Goal: Task Accomplishment & Management: Complete application form

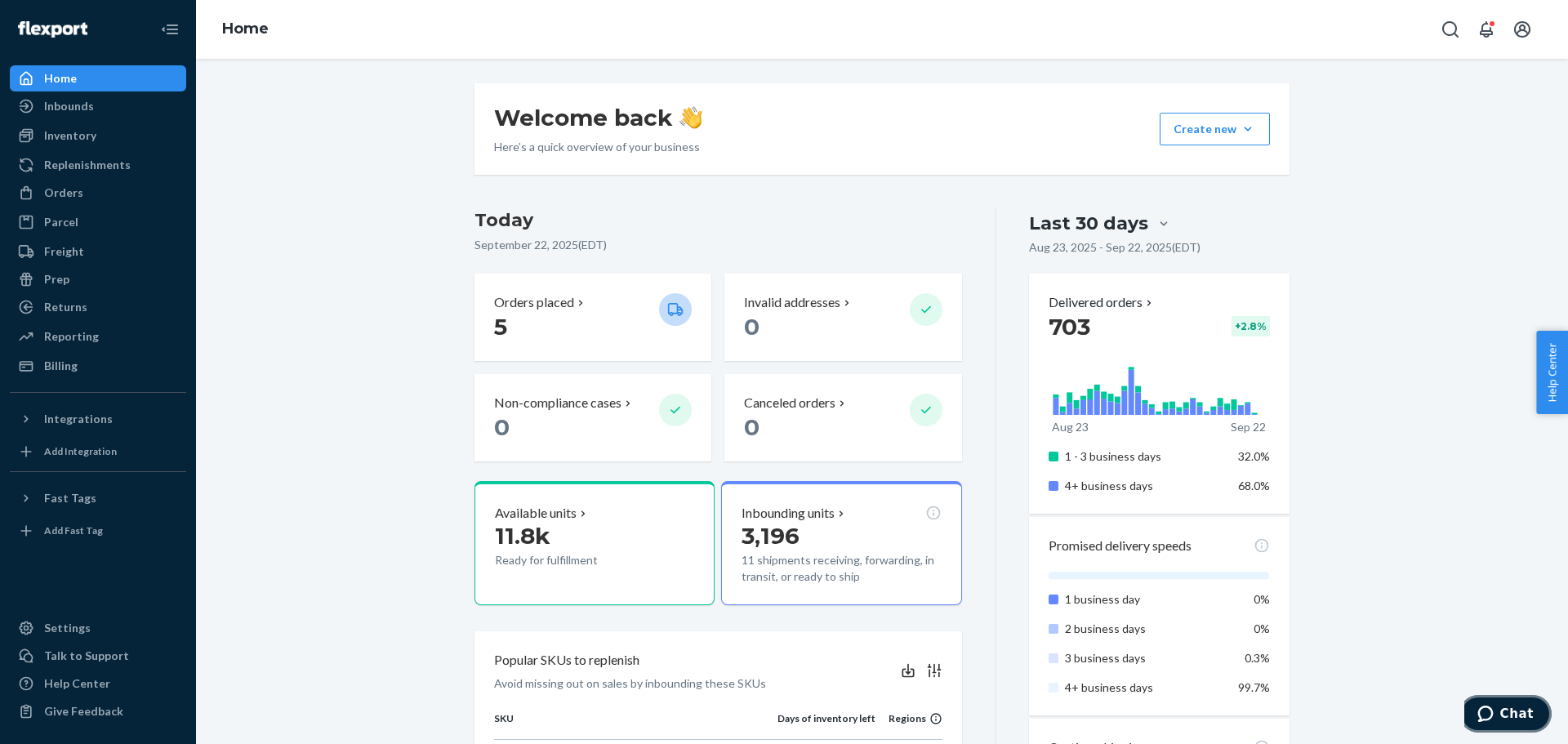
click at [1494, 713] on icon "Chat" at bounding box center [1485, 714] width 16 height 16
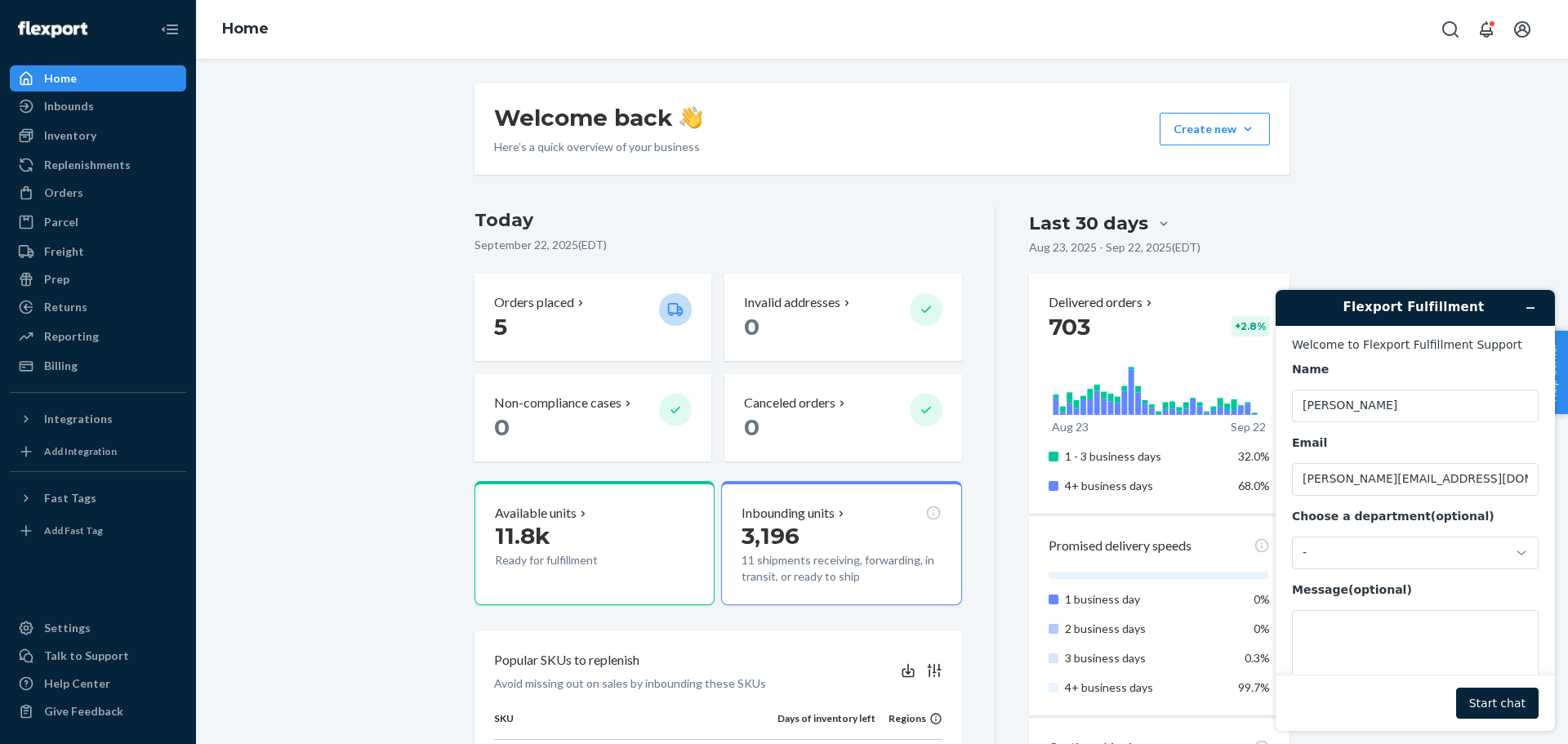
click at [939, 42] on div "Home" at bounding box center [882, 30] width 1372 height 59
click at [1458, 27] on icon "Open Search Box" at bounding box center [1450, 30] width 20 height 20
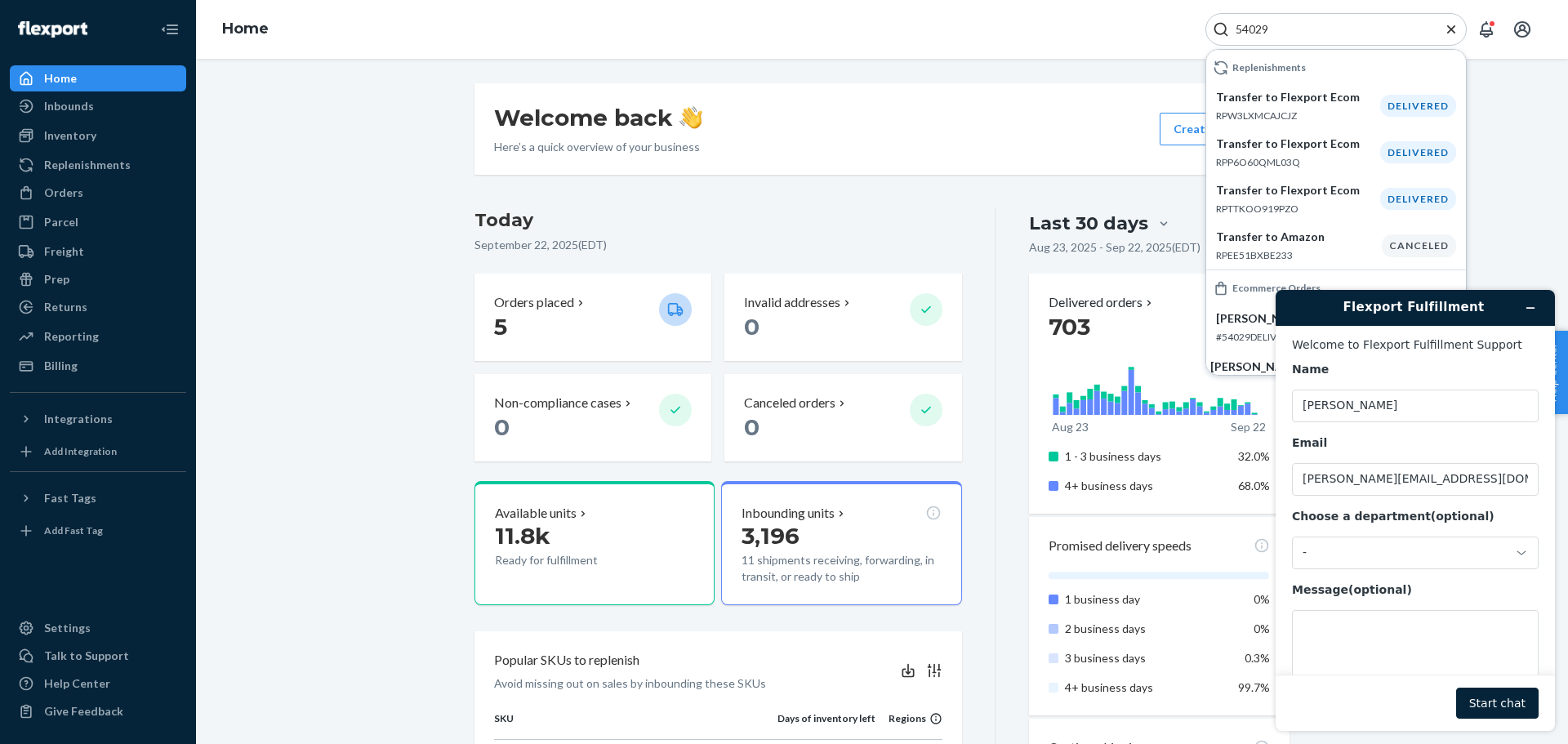
click at [1283, 30] on input "54029" at bounding box center [1329, 30] width 201 height 16
paste input "[PERSON_NAME]"
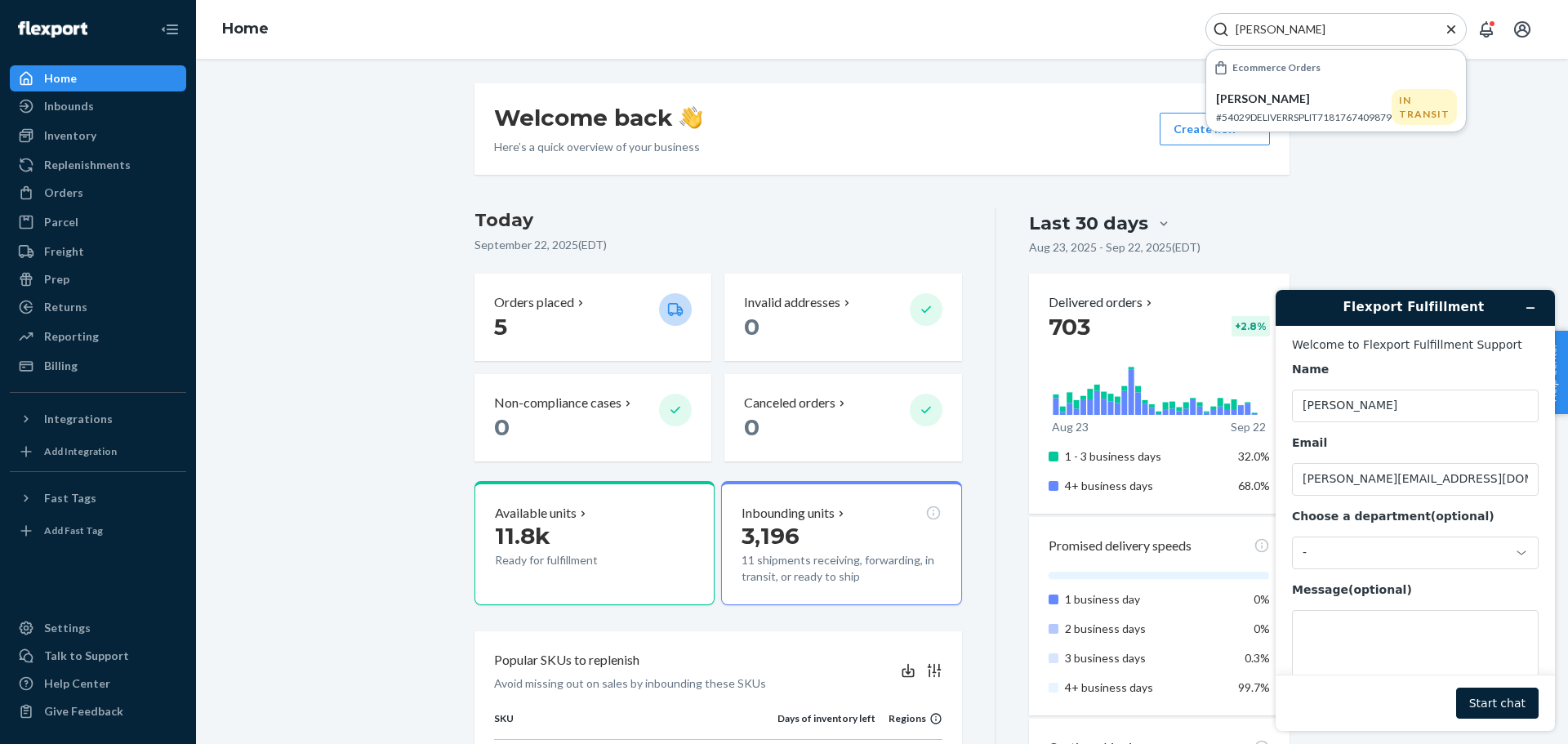
type input "[PERSON_NAME]"
click at [1273, 78] on div "Ecommerce Orders" at bounding box center [1336, 67] width 260 height 30
click at [1278, 110] on p "#54029DELIVERRSPLIT7181767409879" at bounding box center [1304, 117] width 176 height 13
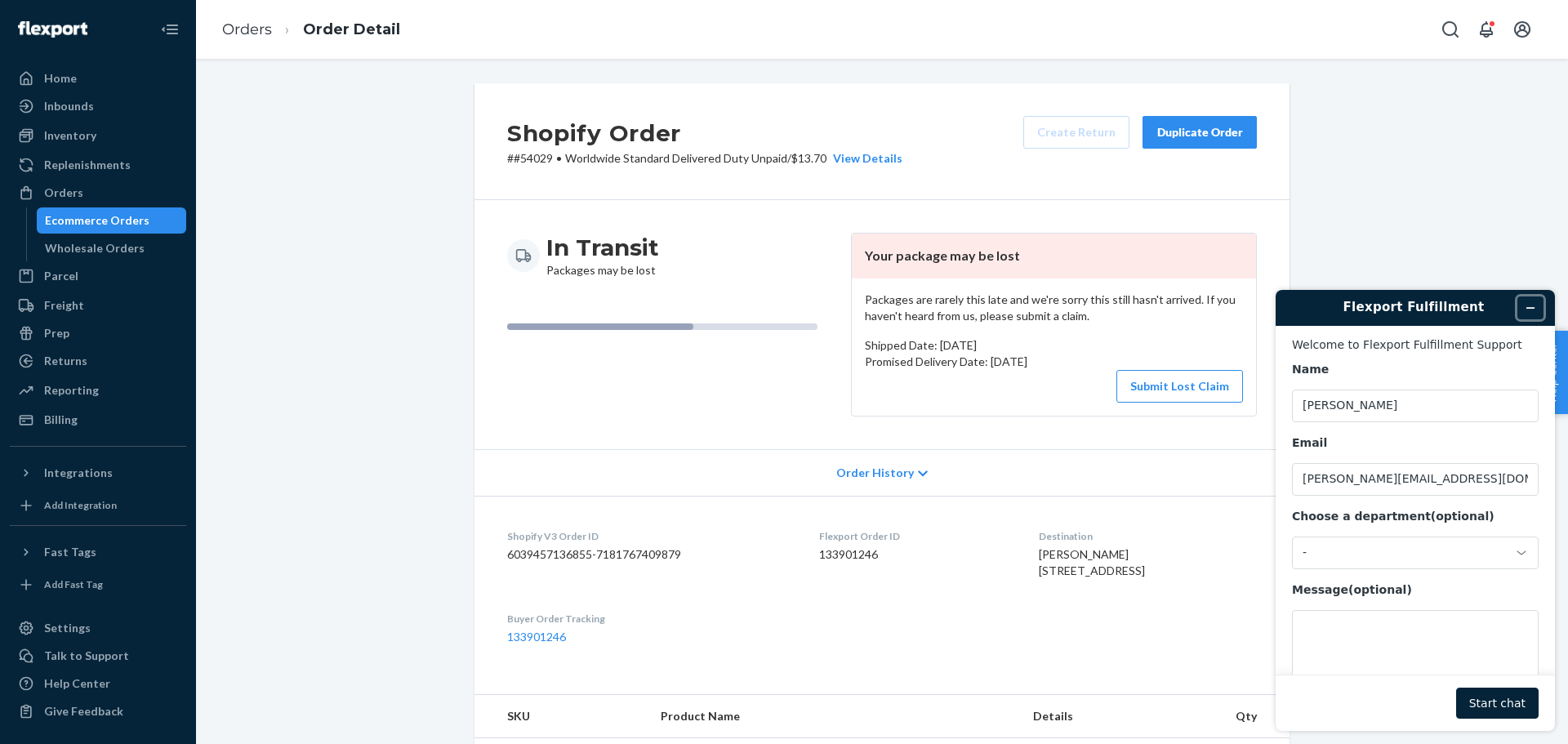
click at [1532, 312] on icon "Minimize widget" at bounding box center [1529, 307] width 12 height 12
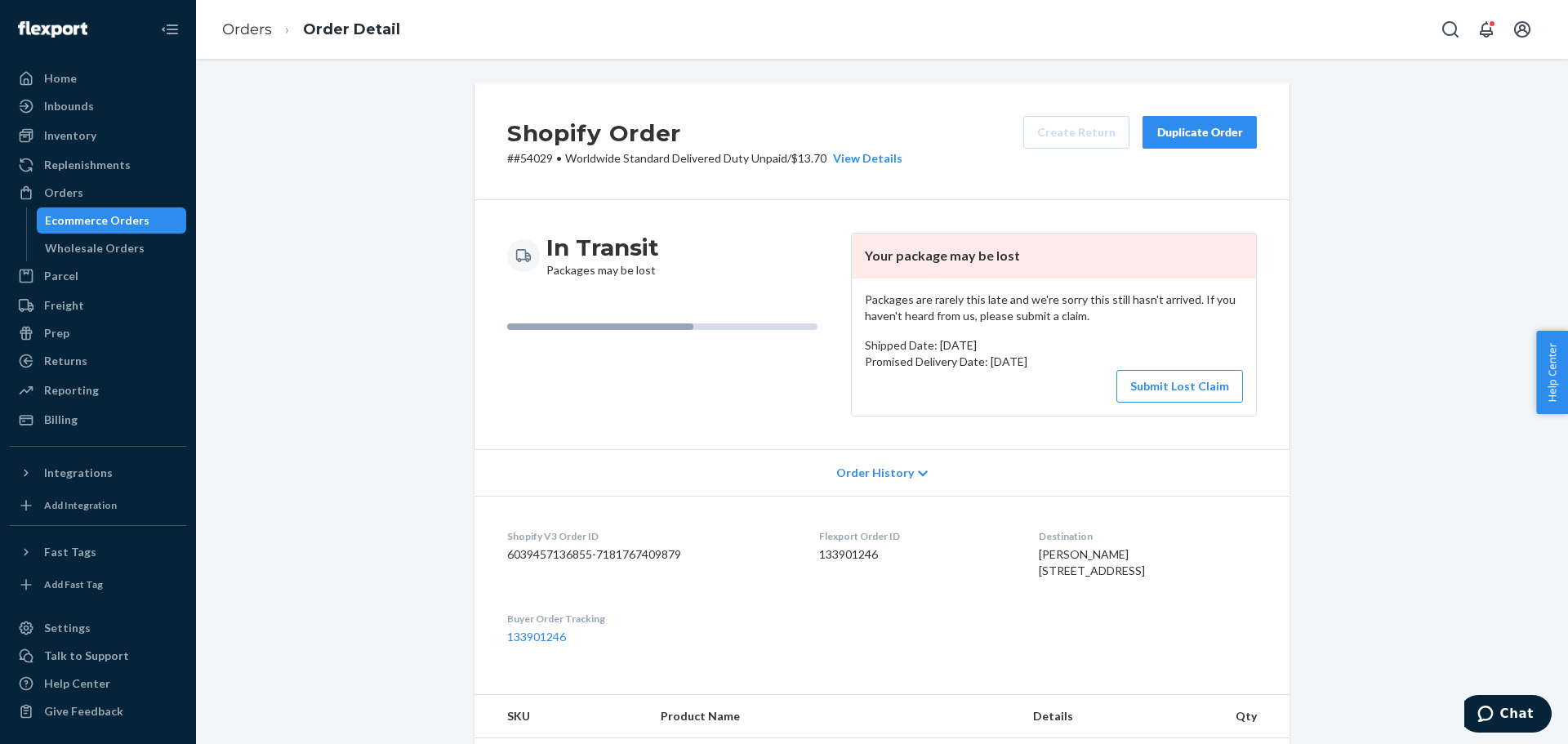
click at [786, 371] on div "In Transit Packages may be lost" at bounding box center [672, 324] width 331 height 184
click at [879, 156] on div "View Details" at bounding box center [864, 159] width 76 height 16
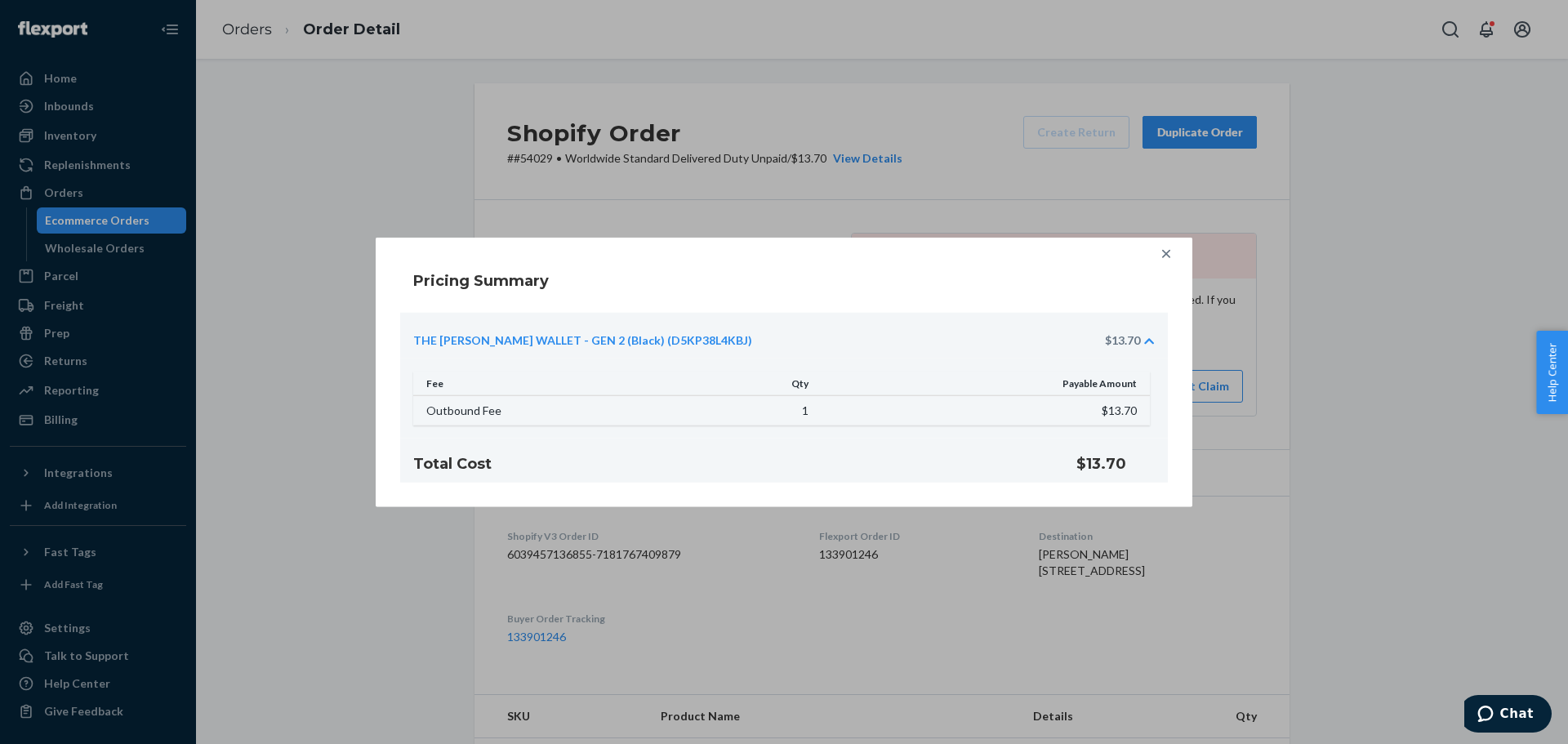
click at [989, 203] on div "Pricing Summary THE [PERSON_NAME] WALLET - GEN 2 (Black) (D5KP38L4KBJ) $13.70 F…" at bounding box center [784, 372] width 1568 height 744
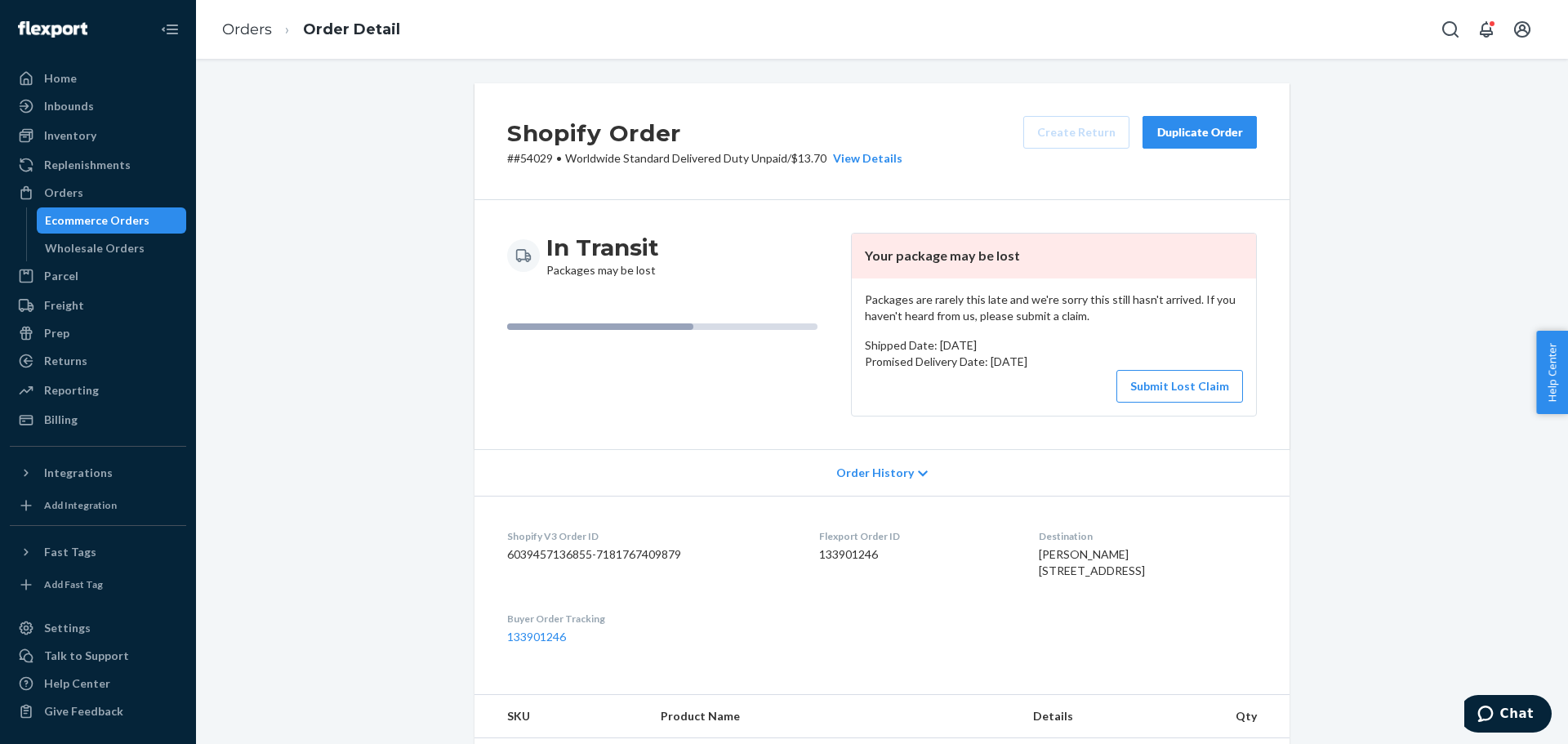
click at [888, 483] on div "Order History" at bounding box center [881, 472] width 814 height 47
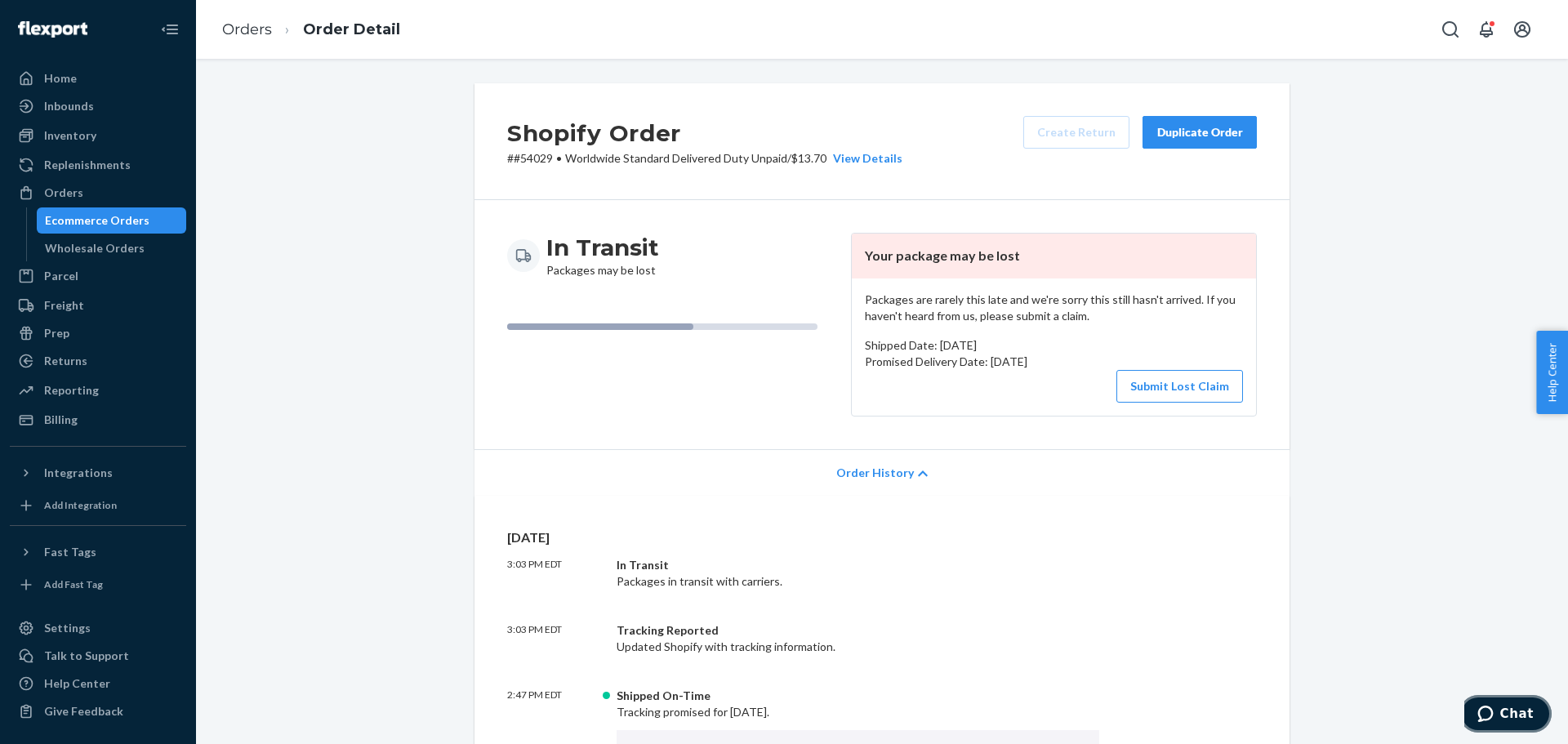
click at [1529, 705] on button "Chat" at bounding box center [1504, 714] width 92 height 38
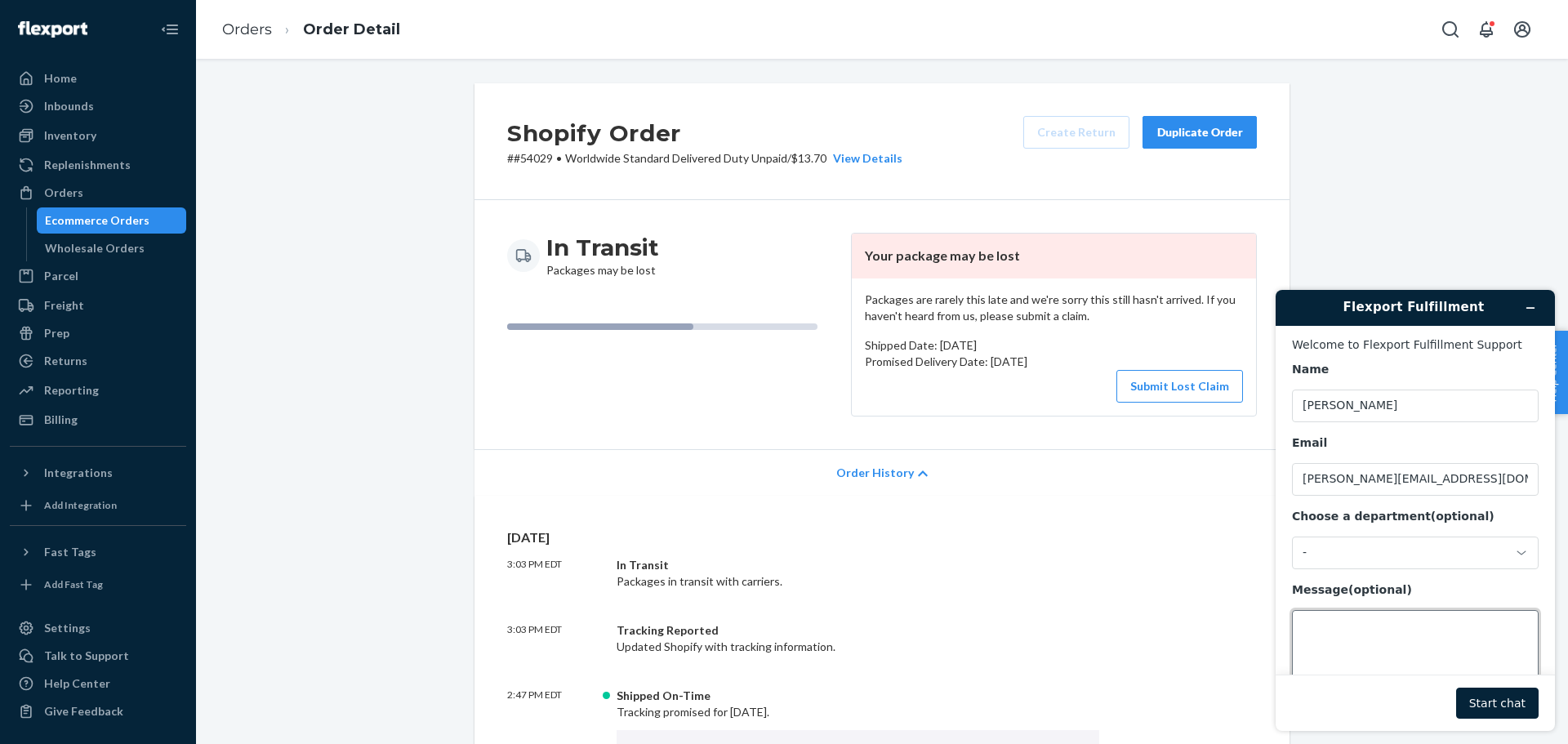
click at [1408, 647] on textarea "Message (optional)" at bounding box center [1415, 656] width 246 height 91
click at [1512, 701] on button "Start chat" at bounding box center [1497, 703] width 82 height 31
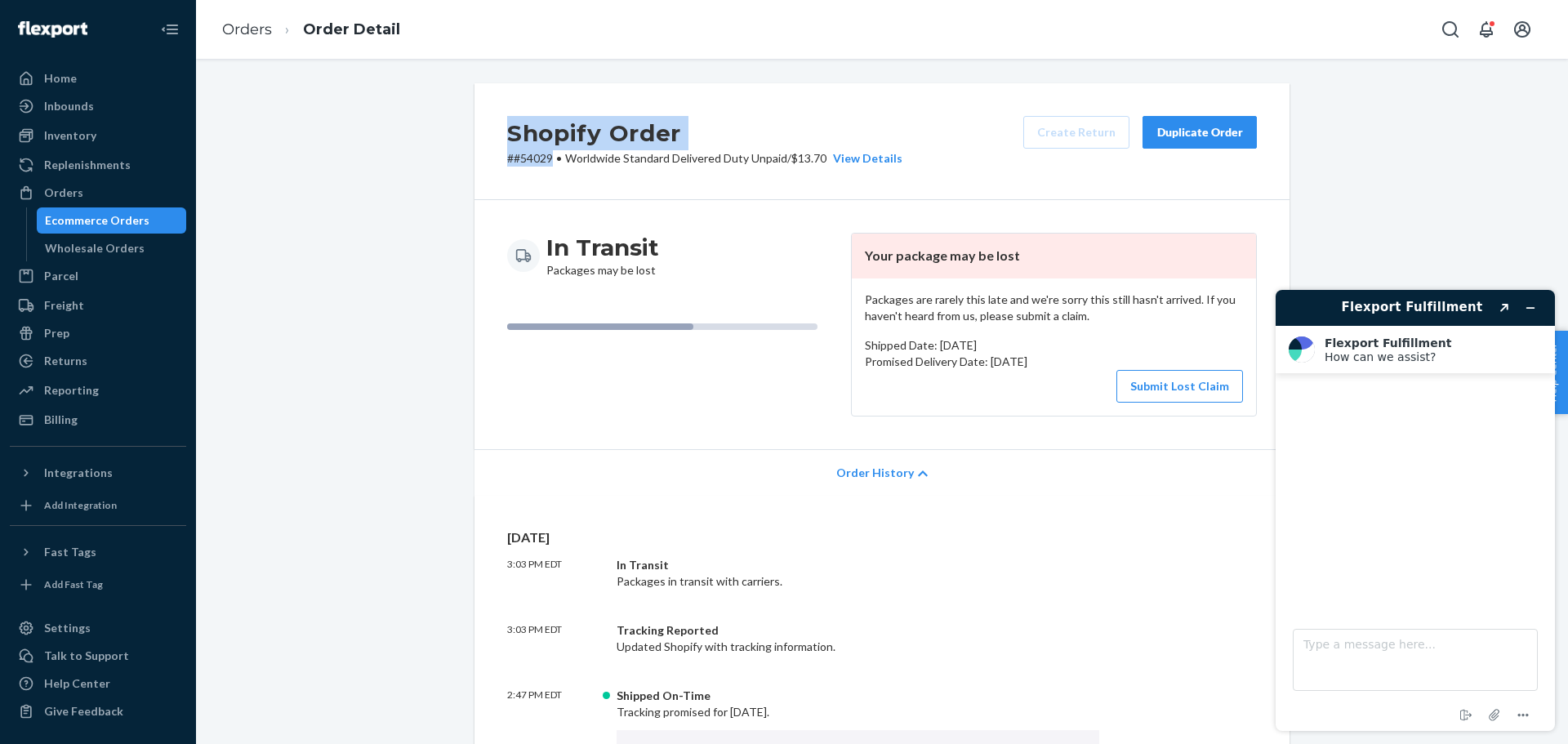
drag, startPoint x: 547, startPoint y: 157, endPoint x: 683, endPoint y: 173, distance: 136.9
click at [492, 119] on div "Shopify Order # #54029 • Worldwide Standard Delivered Duty Unpaid / $13.70 View…" at bounding box center [881, 142] width 814 height 117
copy div "Shopify Order # #54029"
click at [1367, 651] on textarea "Type a message here..." at bounding box center [1414, 660] width 245 height 62
paste textarea "Shopify Order ##54029"
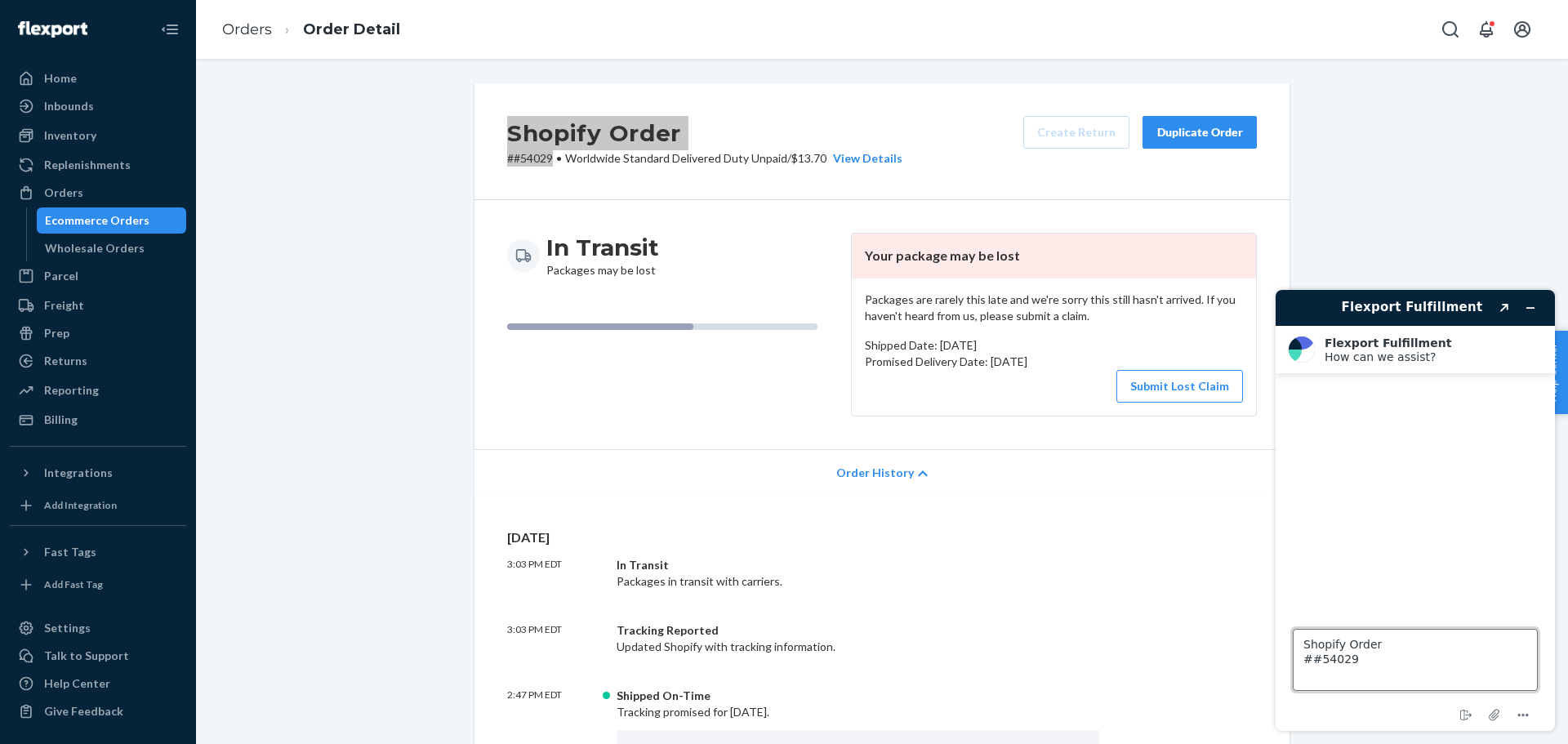
click at [1395, 645] on textarea "Shopify Order ##54029" at bounding box center [1414, 660] width 245 height 62
type textarea "Shopify Order #54029"
click at [1421, 658] on textarea "Type a message here..." at bounding box center [1414, 660] width 245 height 62
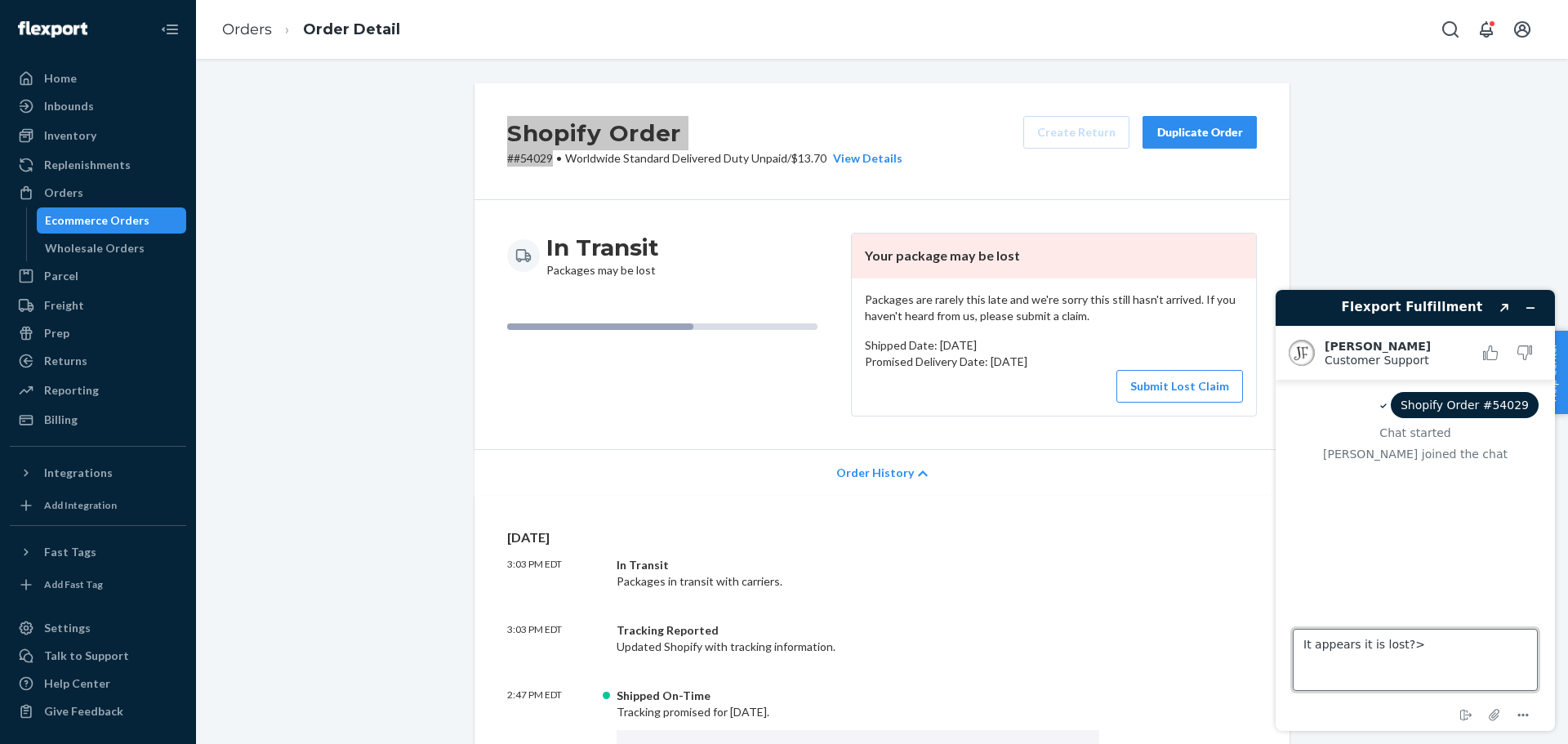
type textarea "It appears it is lost?"
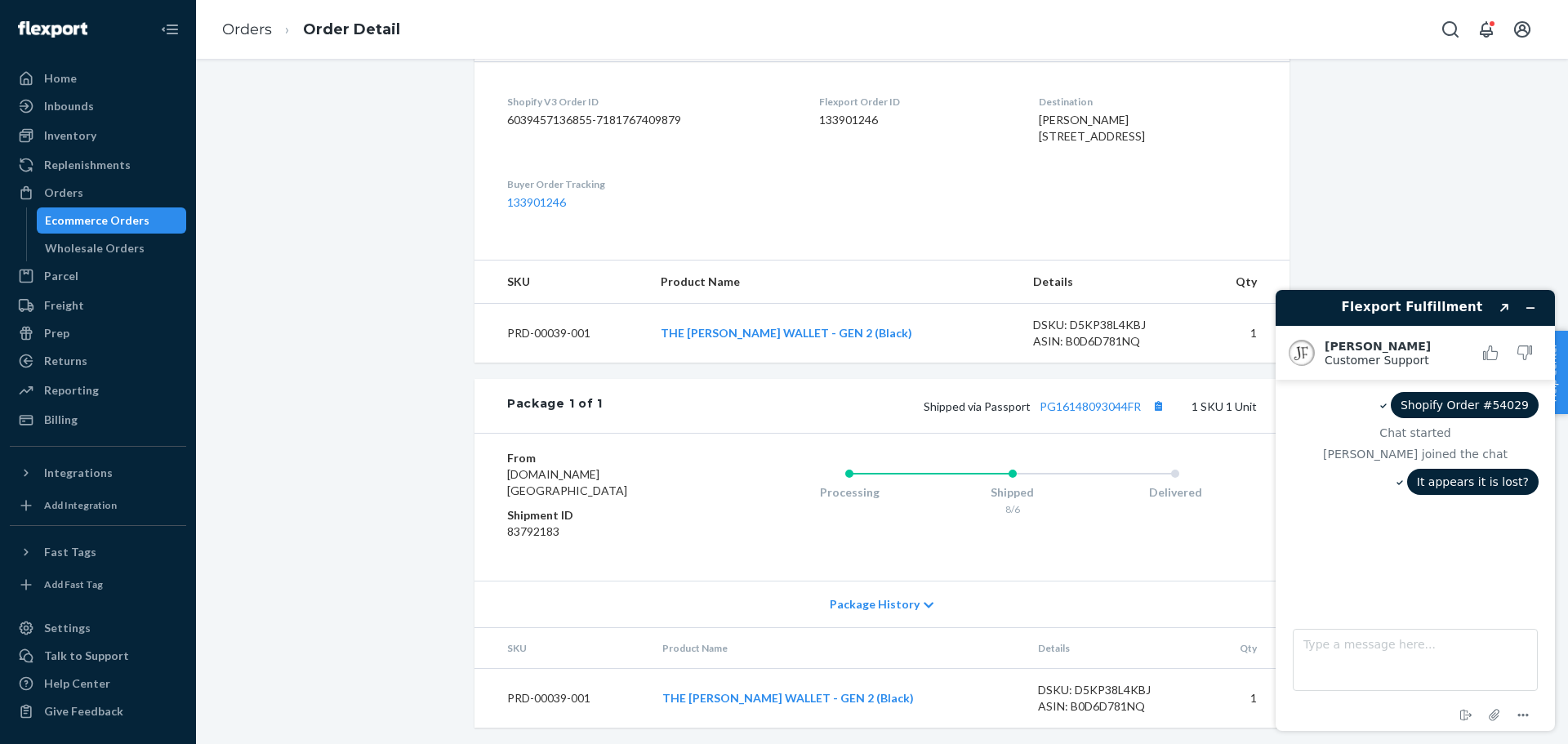
scroll to position [1051, 0]
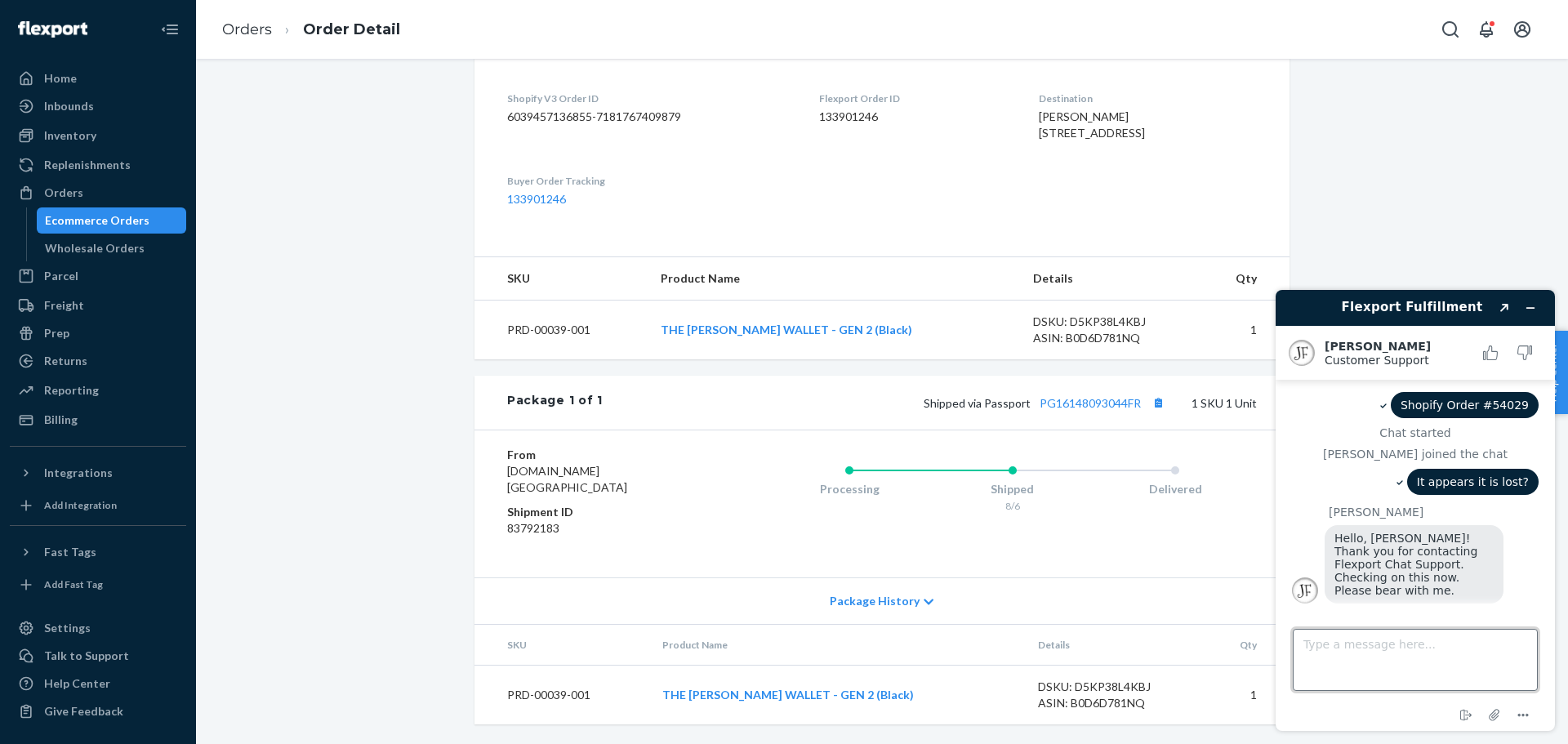
click at [1464, 670] on textarea "Type a message here..." at bounding box center [1414, 660] width 245 height 62
type textarea "Thank you!"
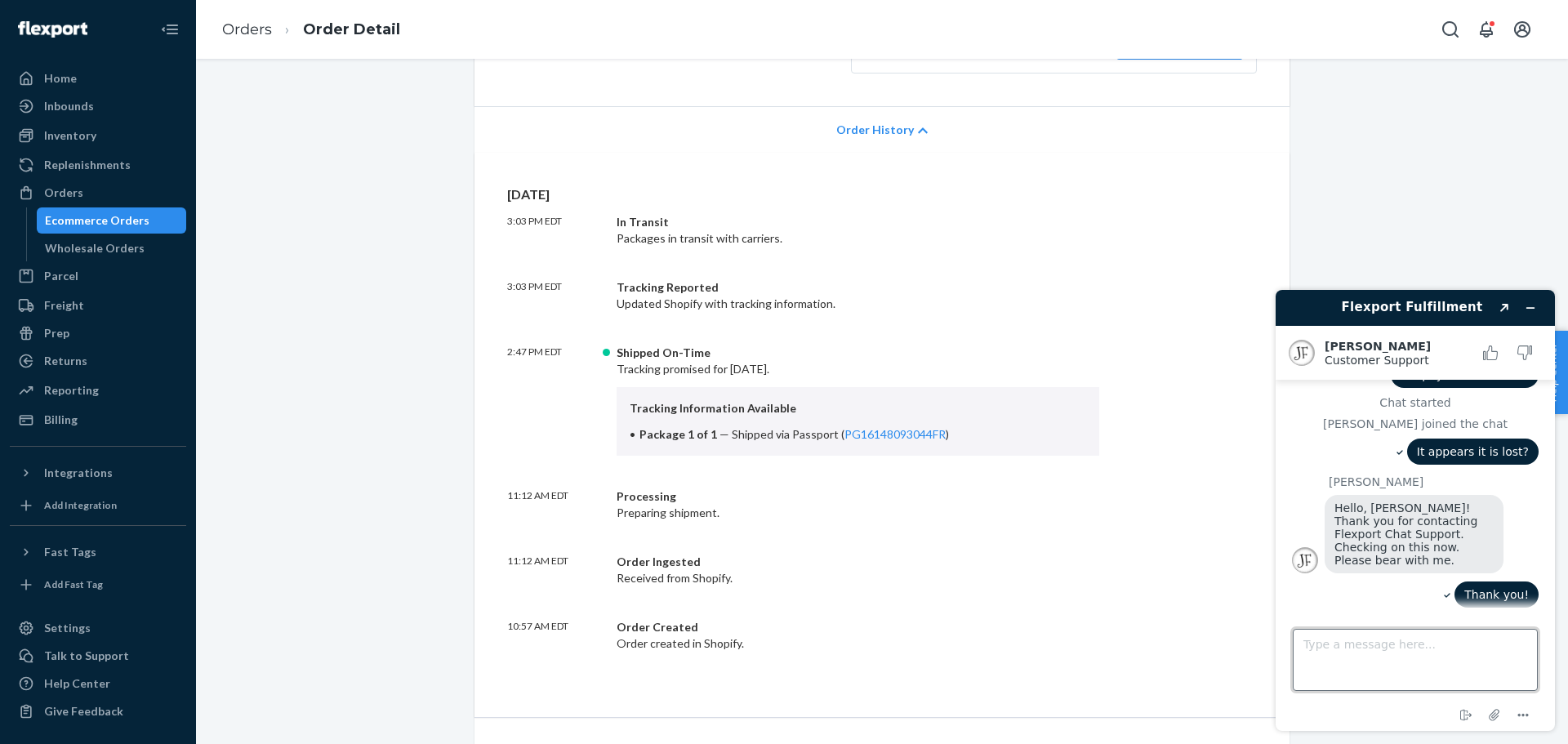
scroll to position [316, 0]
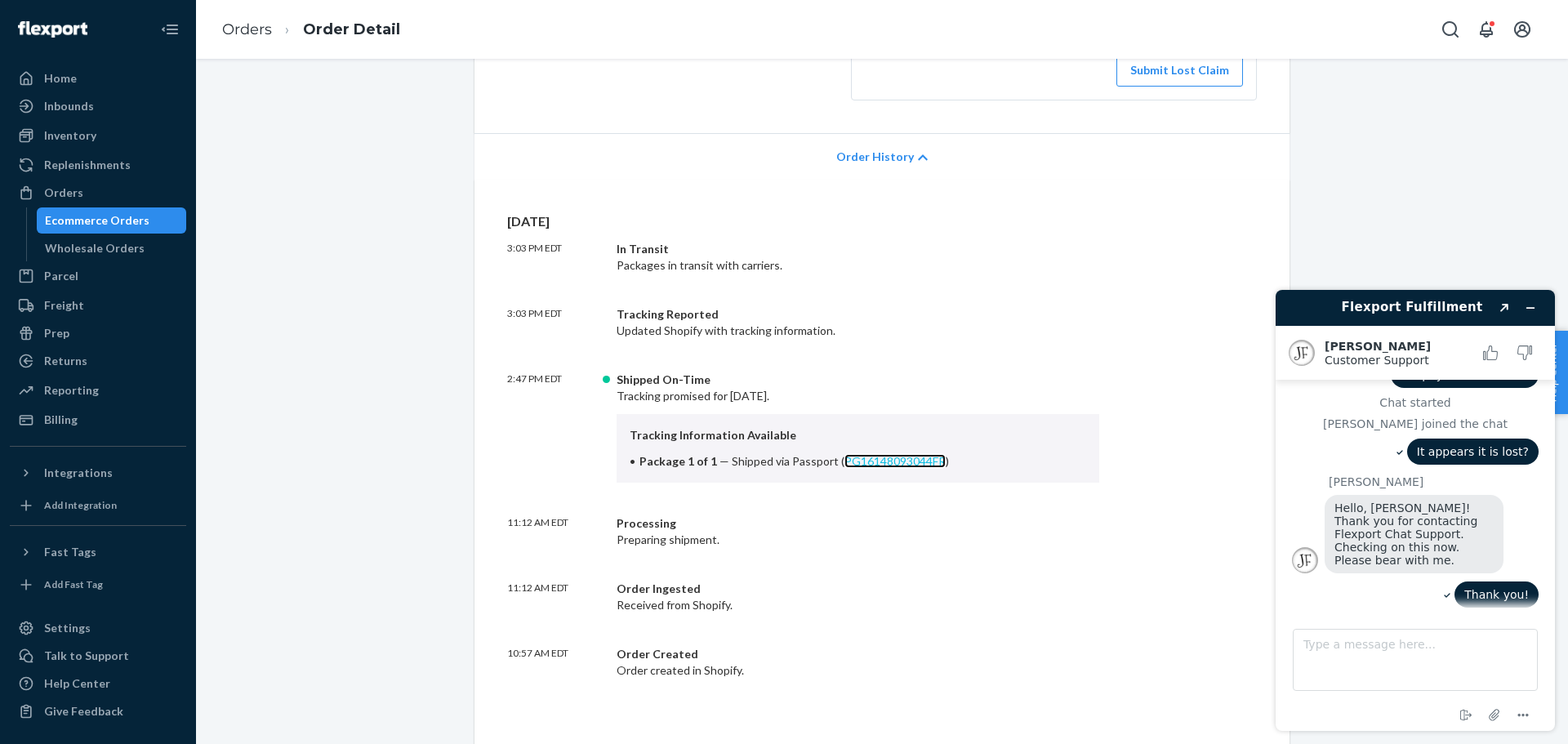
click at [908, 463] on link "PG16148093044FR" at bounding box center [894, 461] width 101 height 13
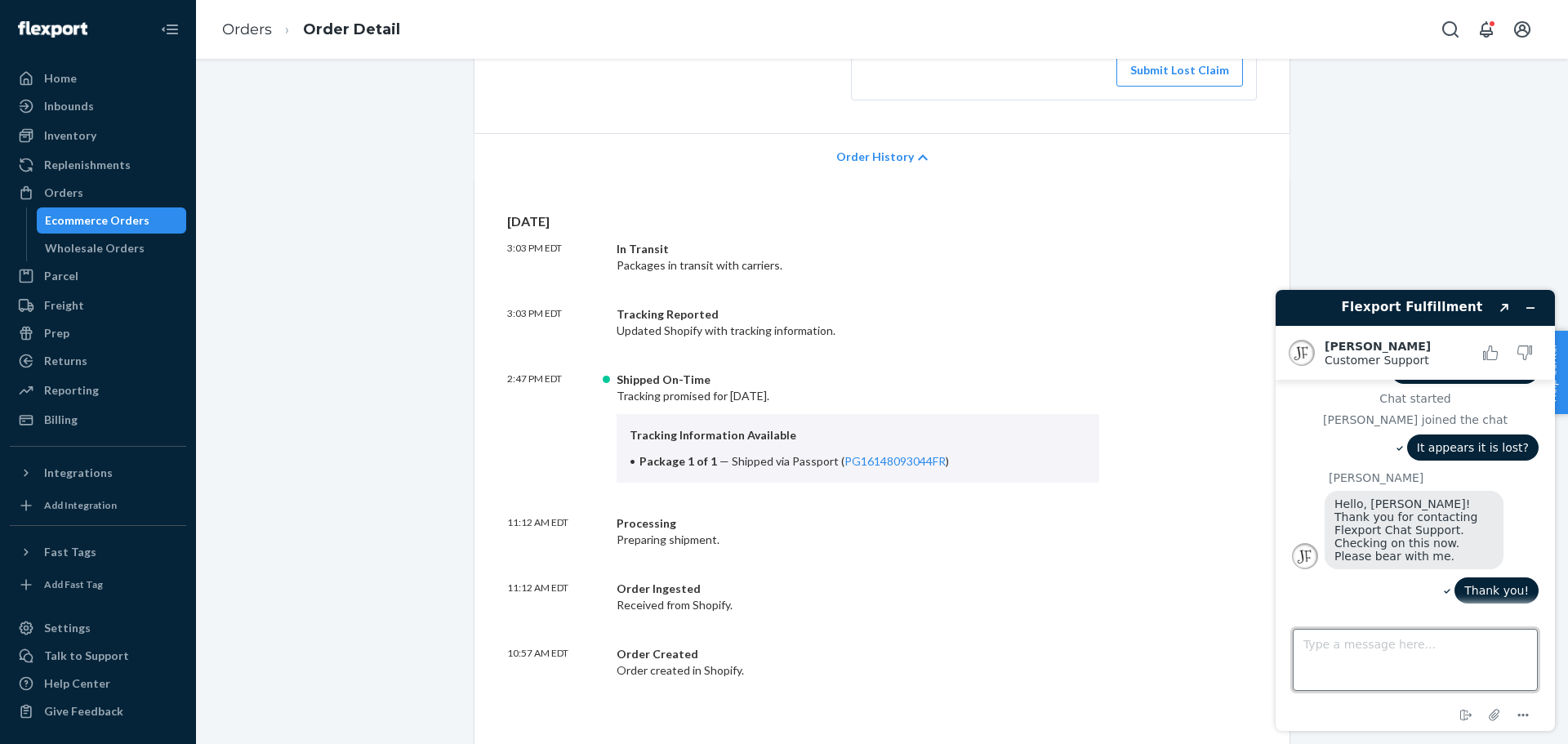
click at [1374, 657] on textarea "Type a message here..." at bounding box center [1414, 660] width 245 height 62
click at [1505, 302] on button "Created with Sketch." at bounding box center [1503, 308] width 26 height 23
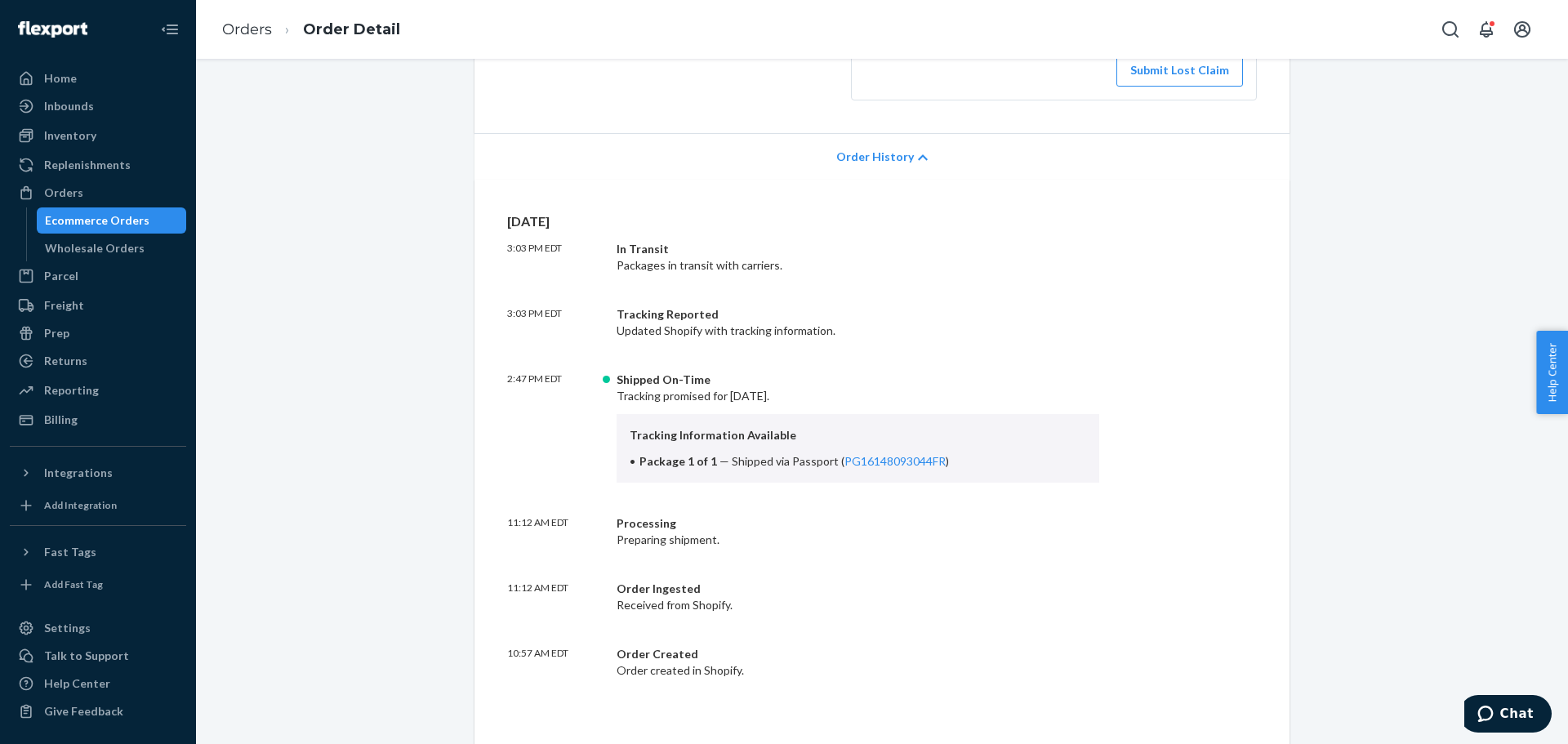
scroll to position [0, 0]
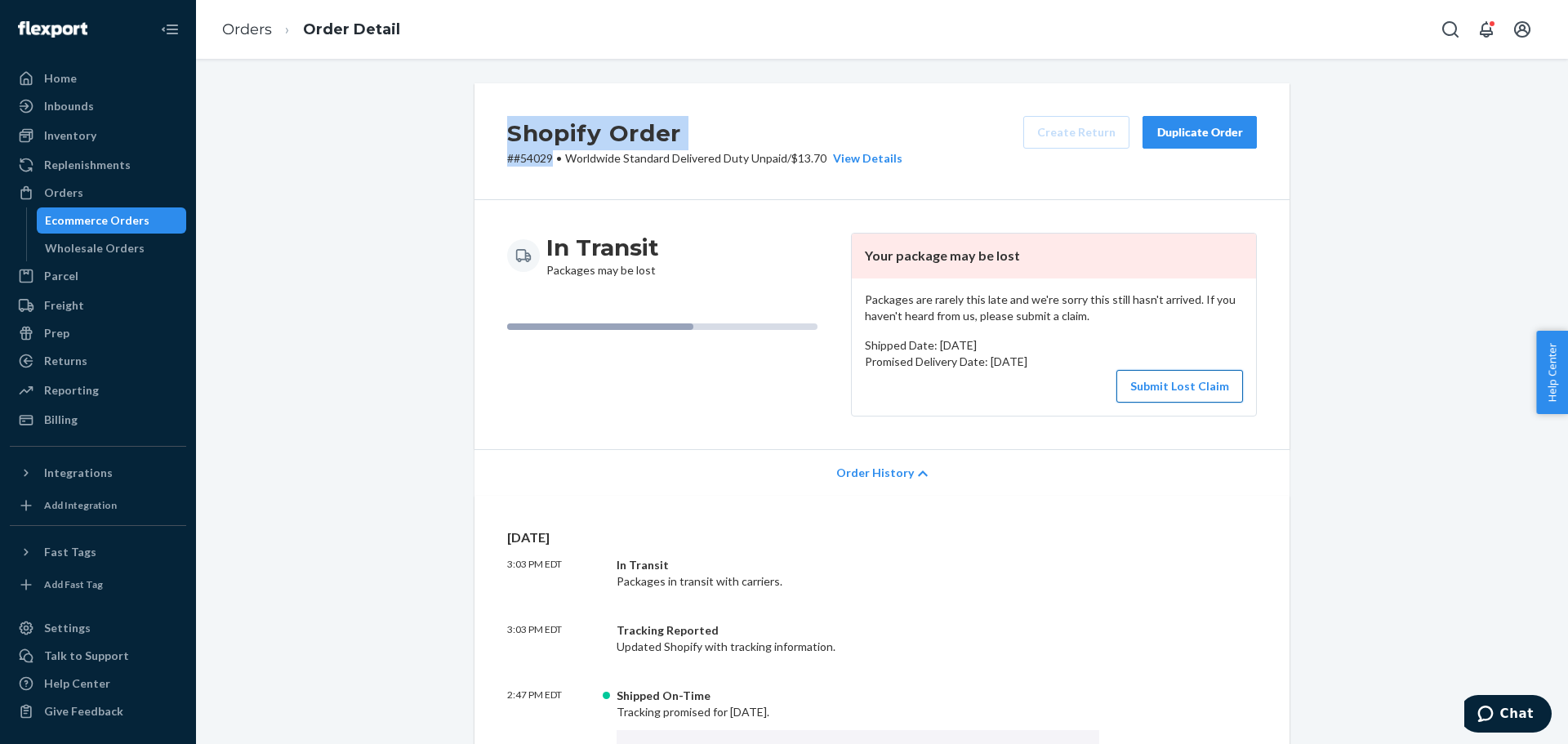
click at [1199, 388] on button "Submit Lost Claim" at bounding box center [1179, 386] width 126 height 32
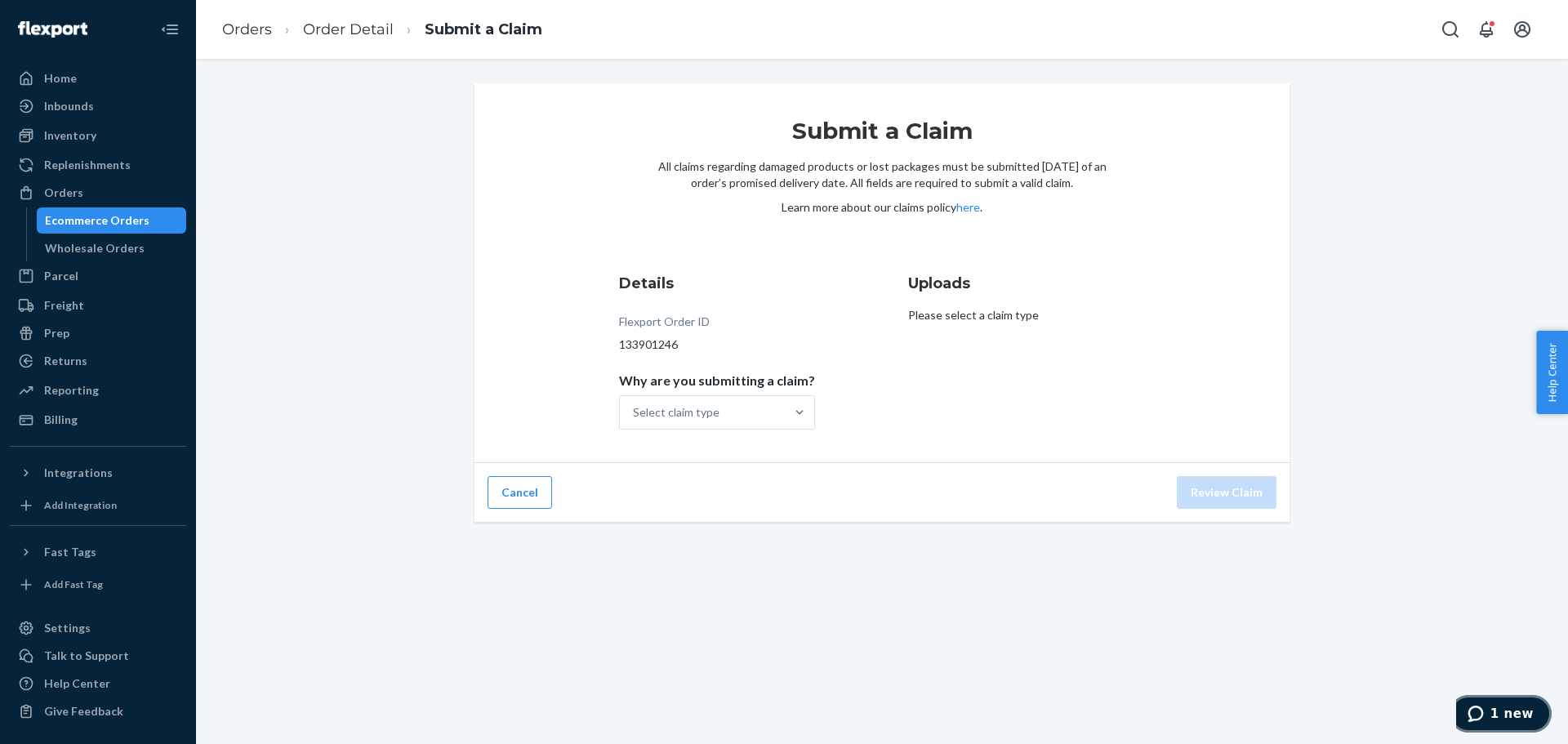
click at [1514, 712] on span "1 new" at bounding box center [1512, 714] width 43 height 14
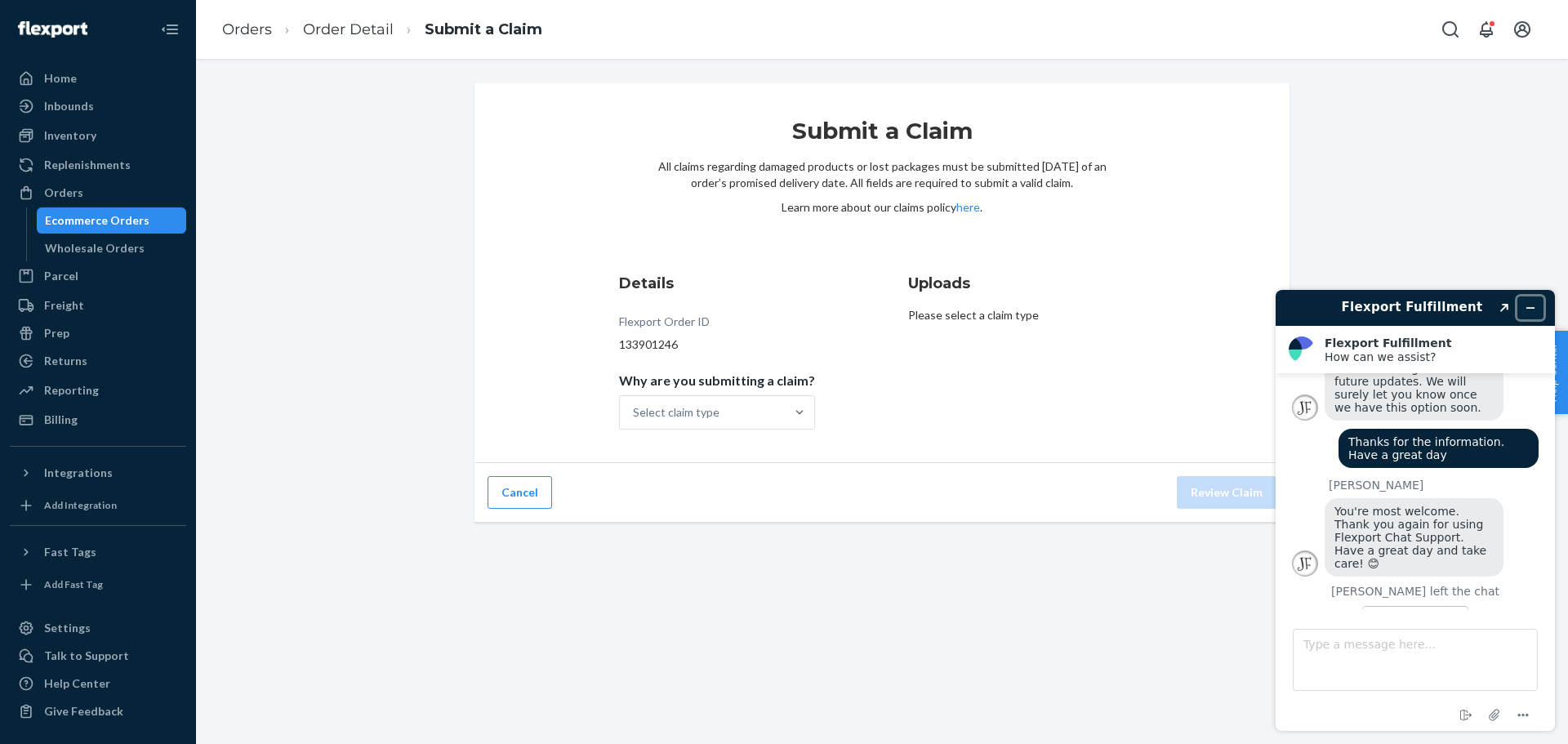
click at [1529, 311] on icon "Minimize widget" at bounding box center [1529, 307] width 12 height 12
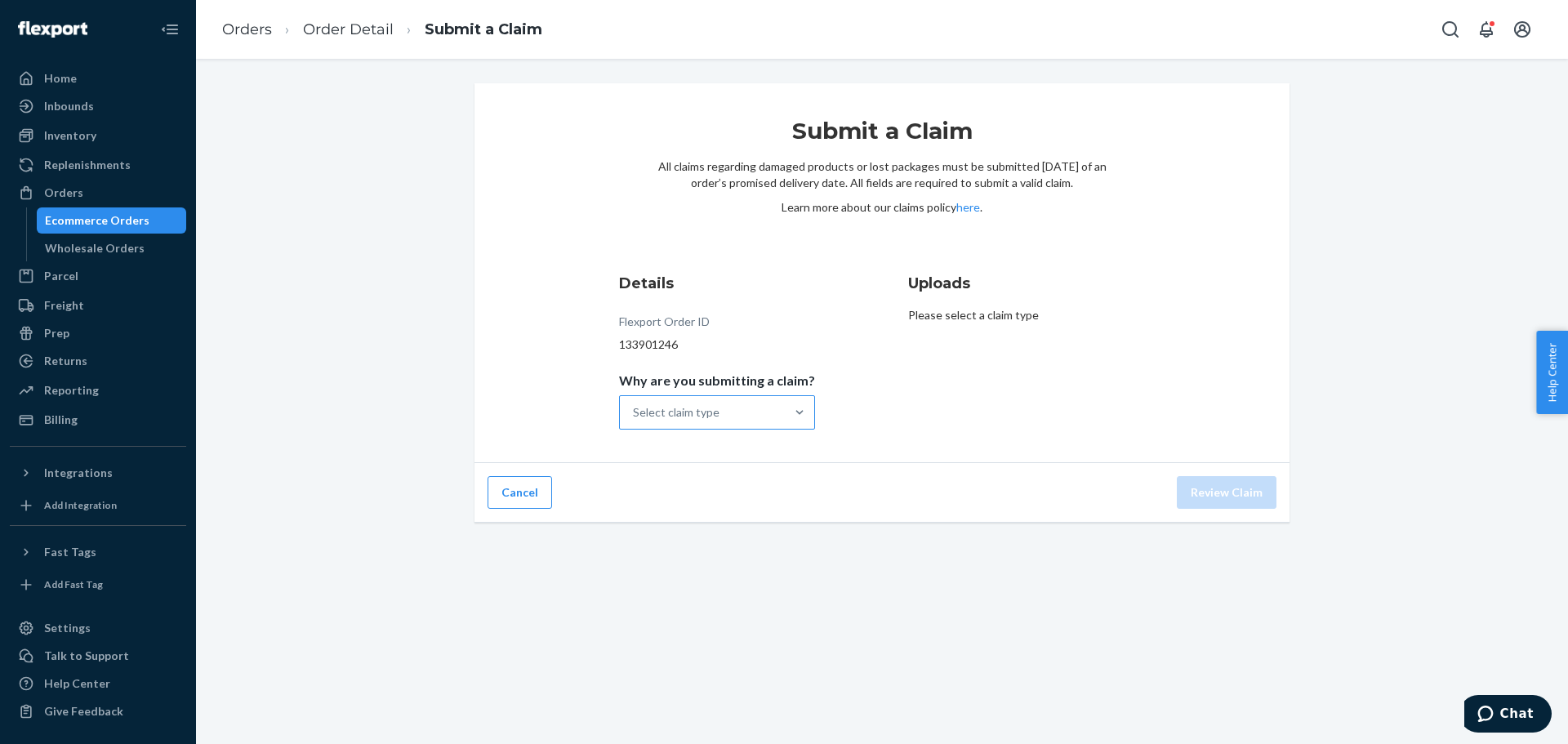
click at [720, 407] on div "Select claim type" at bounding box center [702, 412] width 165 height 32
click at [634, 407] on input "Why are you submitting a claim? Select claim type" at bounding box center [633, 412] width 2 height 16
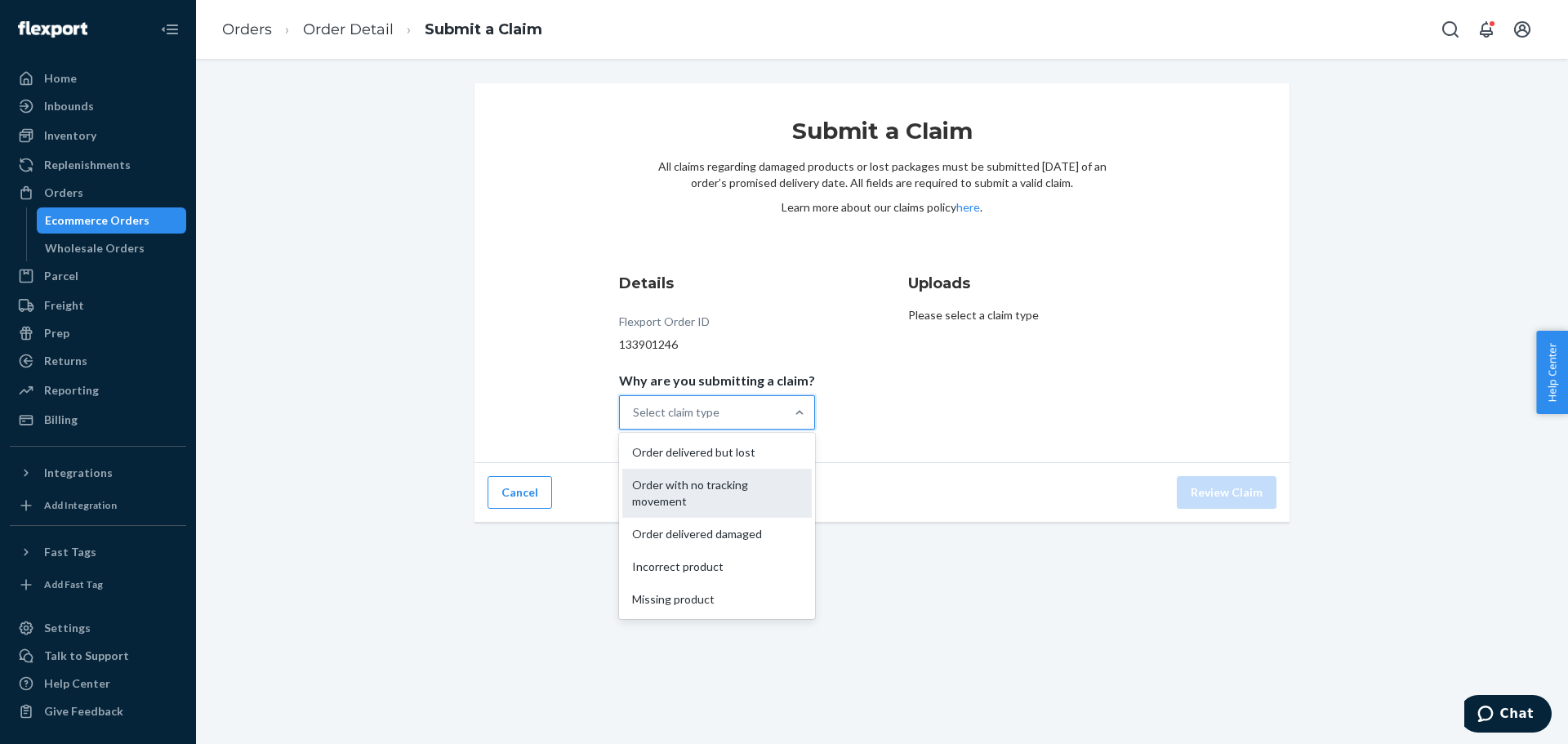
click at [726, 499] on div "Order with no tracking movement" at bounding box center [716, 493] width 189 height 49
click at [634, 420] on input "Why are you submitting a claim? option Order with no tracking movement focused,…" at bounding box center [633, 412] width 2 height 16
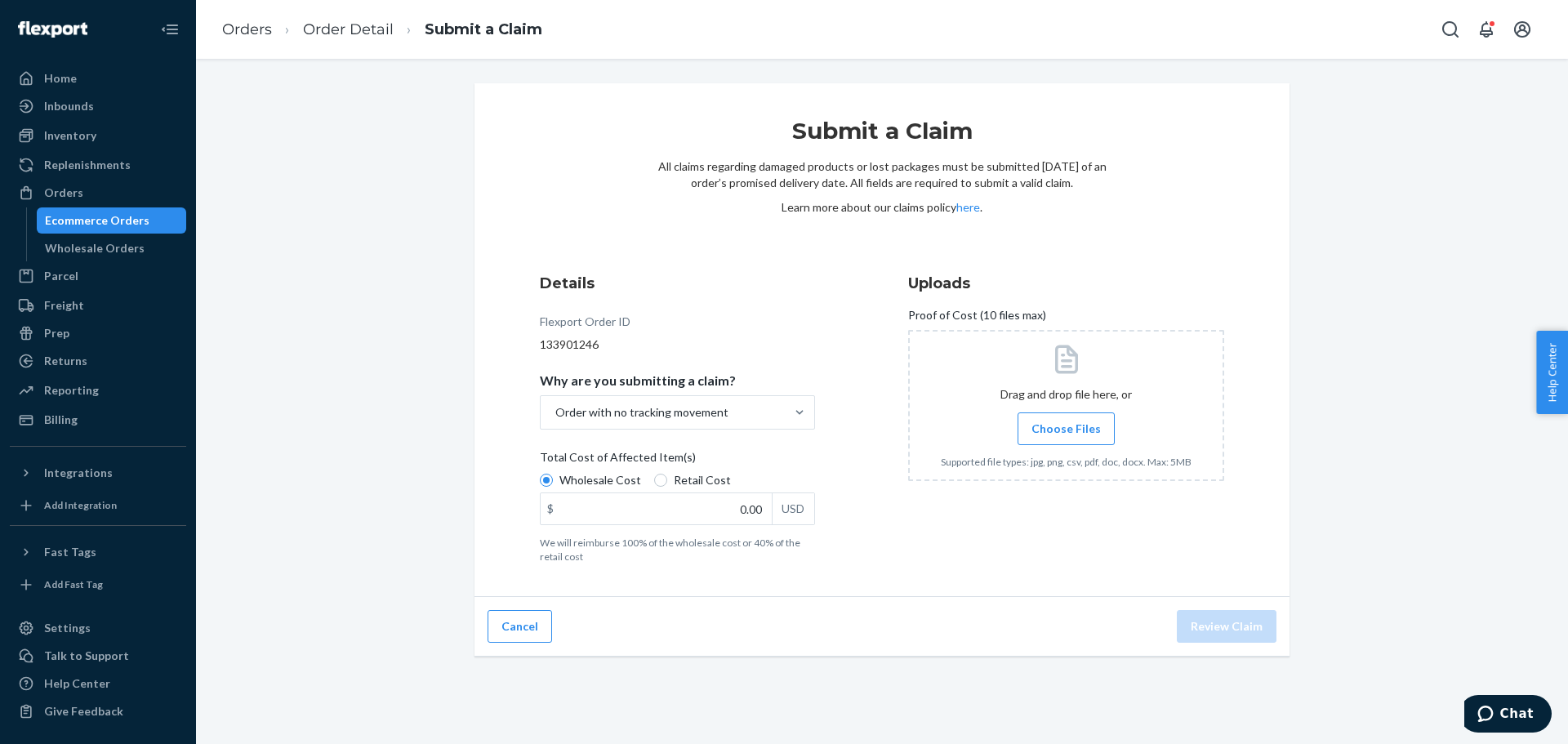
click at [866, 487] on div "Details Flexport Order ID 133901246 Why are you submitting a claim? Order with …" at bounding box center [882, 418] width 685 height 290
click at [654, 483] on input "Retail Cost" at bounding box center [660, 480] width 13 height 13
radio input "true"
radio input "false"
click at [663, 506] on input "0.00" at bounding box center [656, 508] width 231 height 31
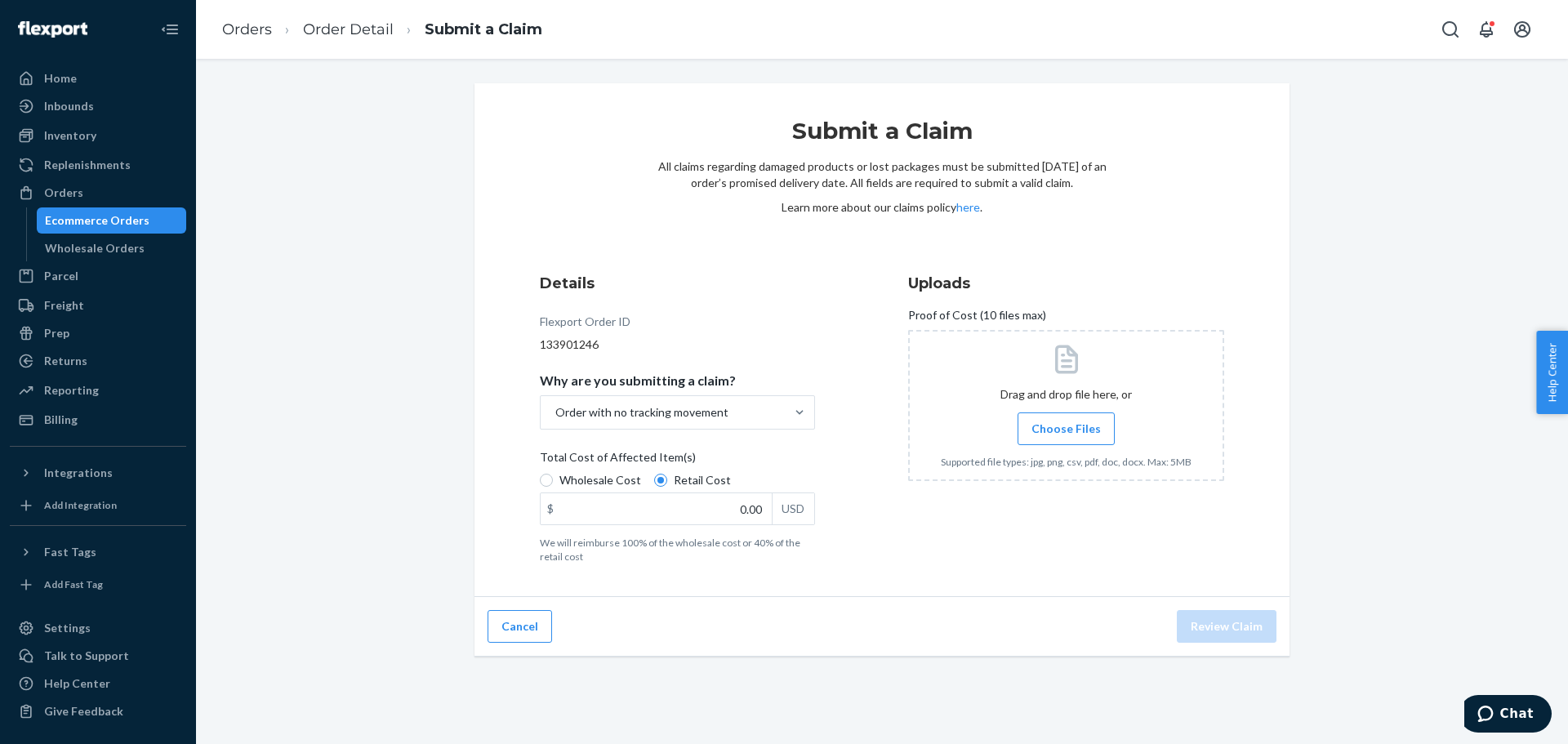
click at [789, 499] on div "USD" at bounding box center [792, 508] width 42 height 31
click at [771, 499] on input "0.00" at bounding box center [656, 508] width 231 height 31
click at [793, 511] on div "USD" at bounding box center [792, 508] width 42 height 31
click at [771, 511] on input "0.00" at bounding box center [656, 508] width 231 height 31
click at [793, 511] on div "USD" at bounding box center [792, 508] width 42 height 31
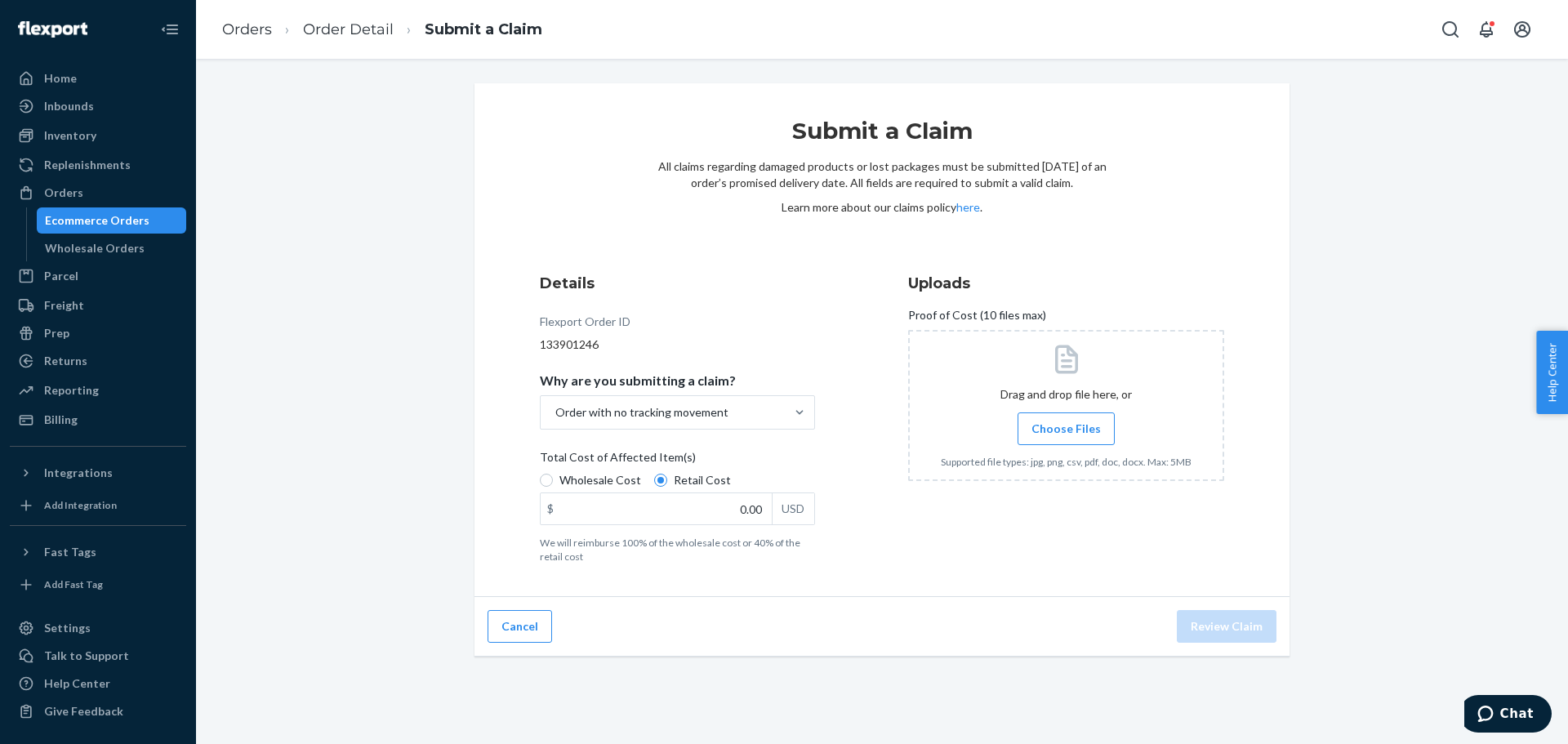
click at [771, 511] on input "0.00" at bounding box center [656, 508] width 231 height 31
click at [793, 511] on div "USD" at bounding box center [792, 508] width 42 height 31
click at [771, 511] on input "0.00" at bounding box center [656, 508] width 231 height 31
click at [793, 511] on div "USD" at bounding box center [792, 508] width 42 height 31
click at [771, 511] on input "0.00" at bounding box center [656, 508] width 231 height 31
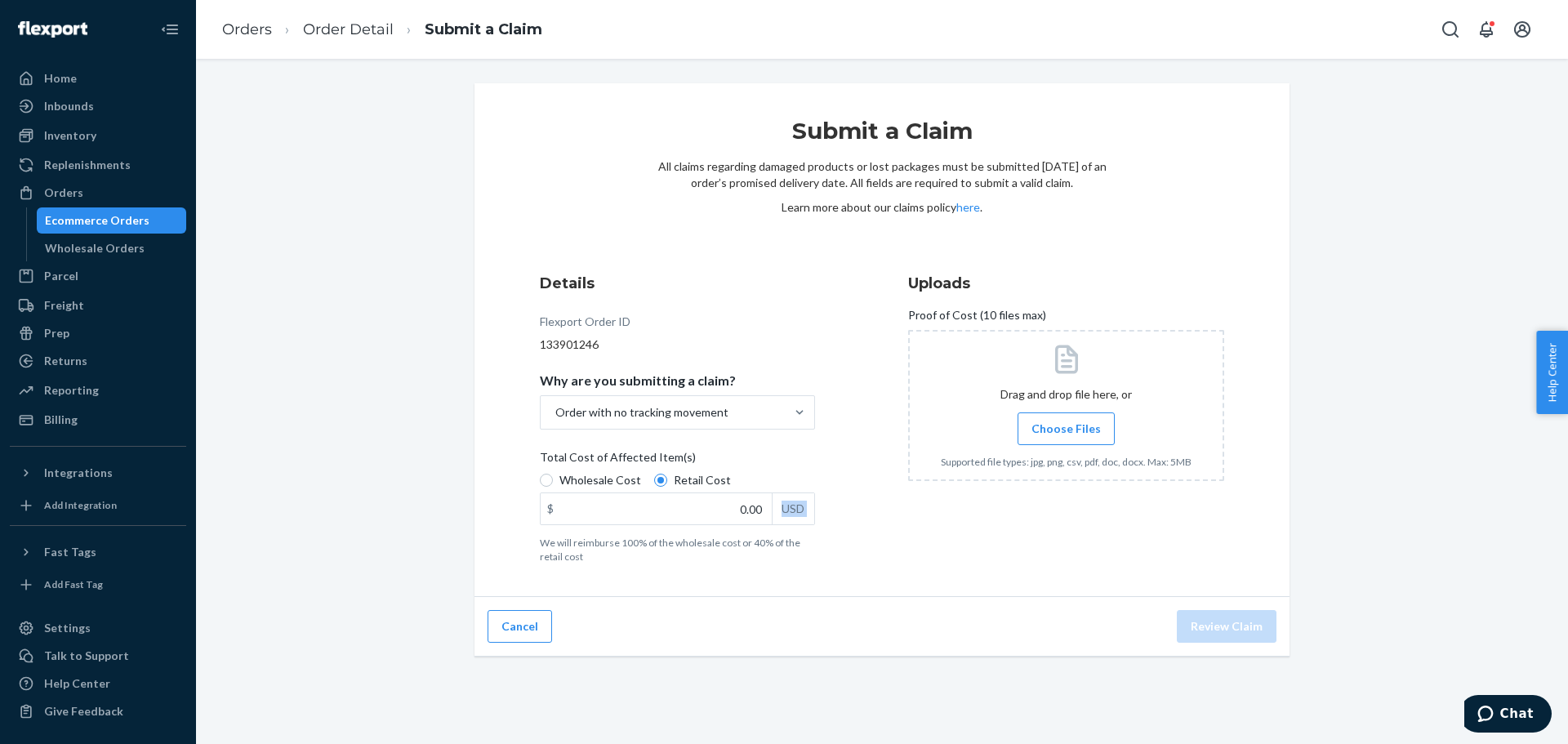
click at [793, 511] on div "USD" at bounding box center [792, 508] width 42 height 31
click at [771, 511] on input "0.00" at bounding box center [656, 508] width 231 height 31
click at [859, 553] on div "Details Flexport Order ID 133901246 Why are you submitting a claim? Order with …" at bounding box center [882, 418] width 685 height 290
click at [1090, 437] on label "Choose Files" at bounding box center [1065, 428] width 97 height 32
click at [1066, 437] on input "Choose Files" at bounding box center [1065, 428] width 1 height 18
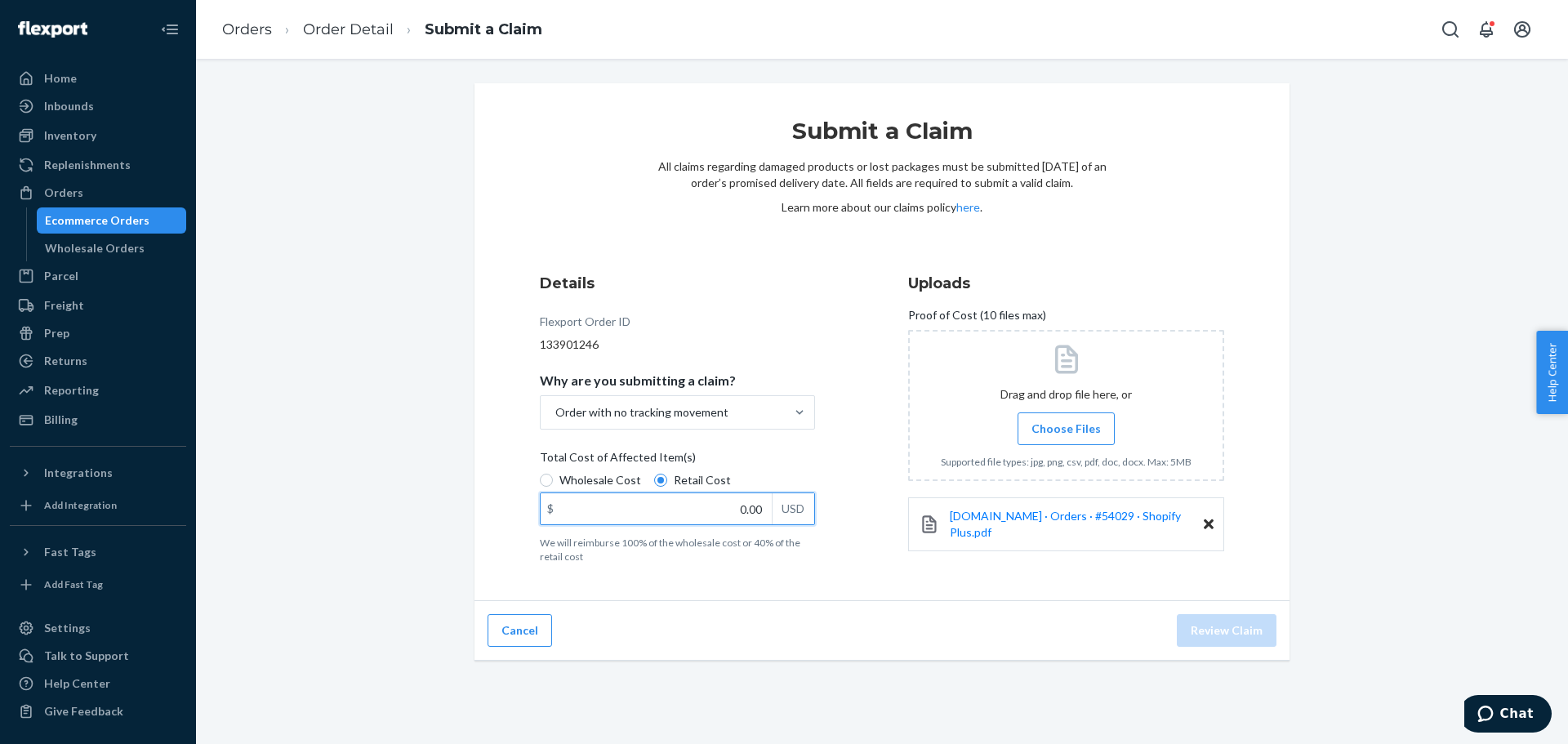
click at [649, 508] on input "0.00" at bounding box center [656, 508] width 231 height 31
paste input "64.75"
click at [817, 571] on div "Details Flexport Order ID 133901246 Why are you submitting a claim? Order with …" at bounding box center [697, 420] width 316 height 315
click at [740, 506] on input "64.75" at bounding box center [656, 508] width 231 height 31
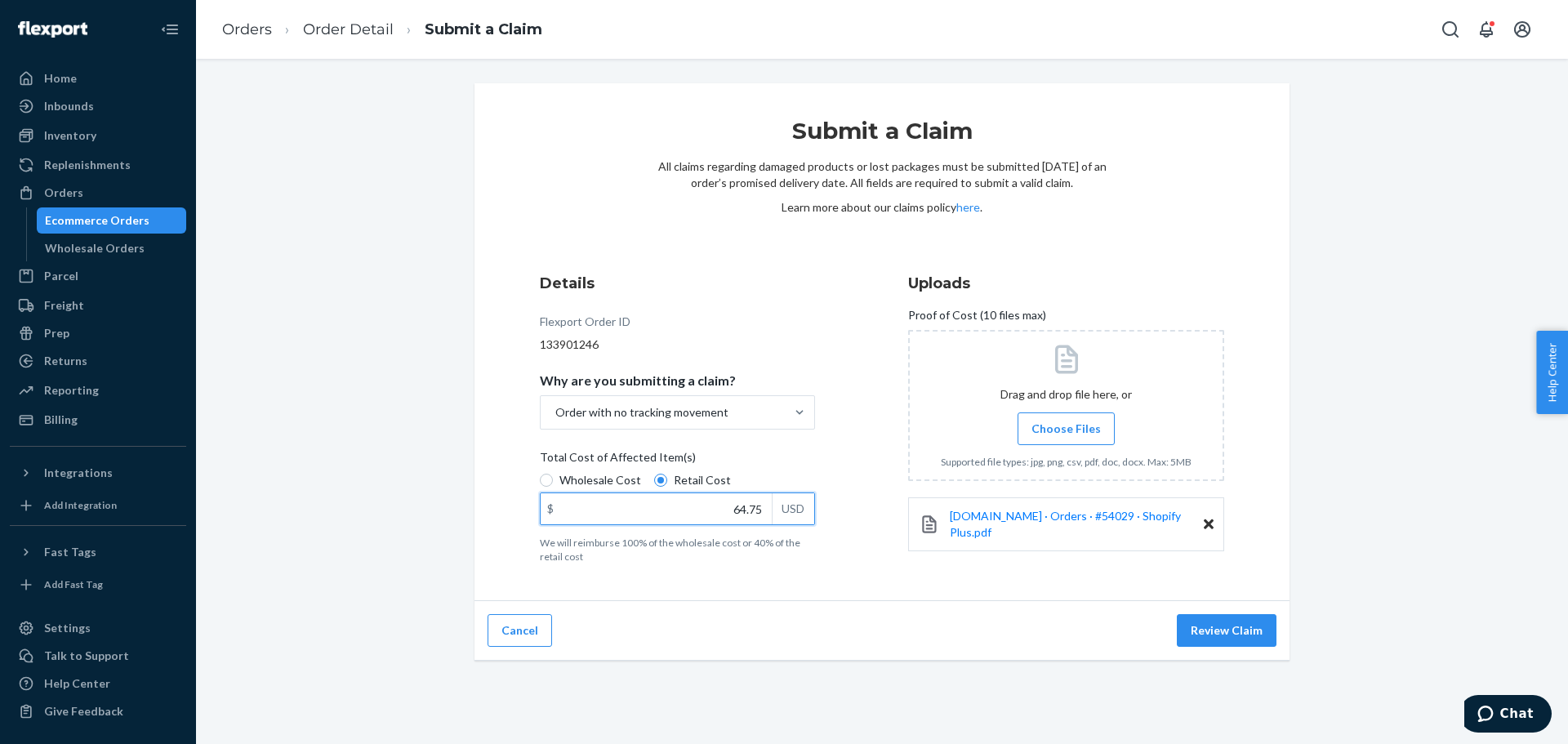
paste input "3.57"
type input "63.57"
click at [838, 426] on div "Details Flexport Order ID 133901246 Why are you submitting a claim? Order with …" at bounding box center [697, 420] width 316 height 315
click at [1044, 424] on span "Choose Files" at bounding box center [1065, 428] width 69 height 16
click at [1065, 424] on input "Choose Files" at bounding box center [1065, 428] width 1 height 18
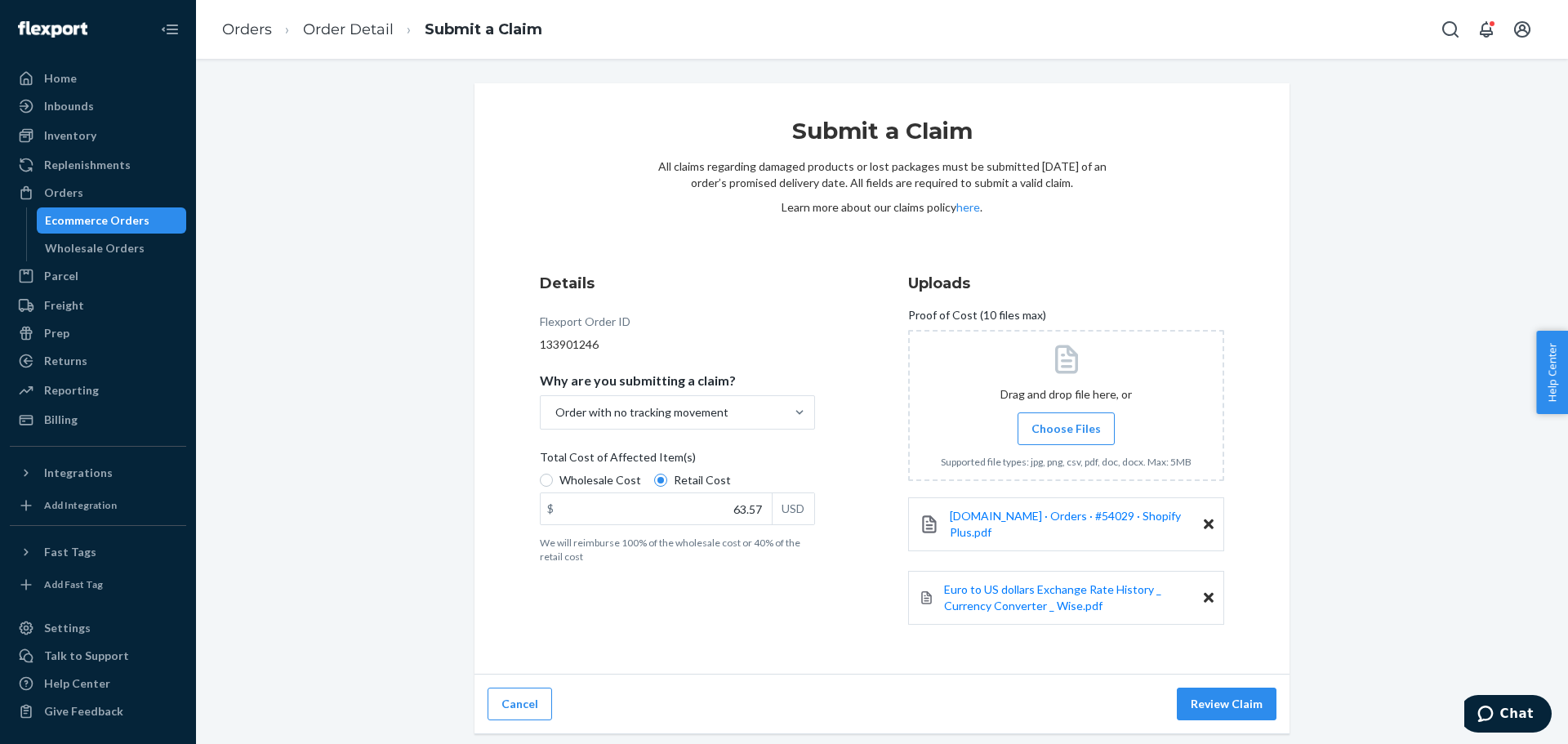
drag, startPoint x: 1218, startPoint y: 705, endPoint x: 1186, endPoint y: 634, distance: 77.9
click at [1218, 705] on button "Review Claim" at bounding box center [1226, 704] width 99 height 32
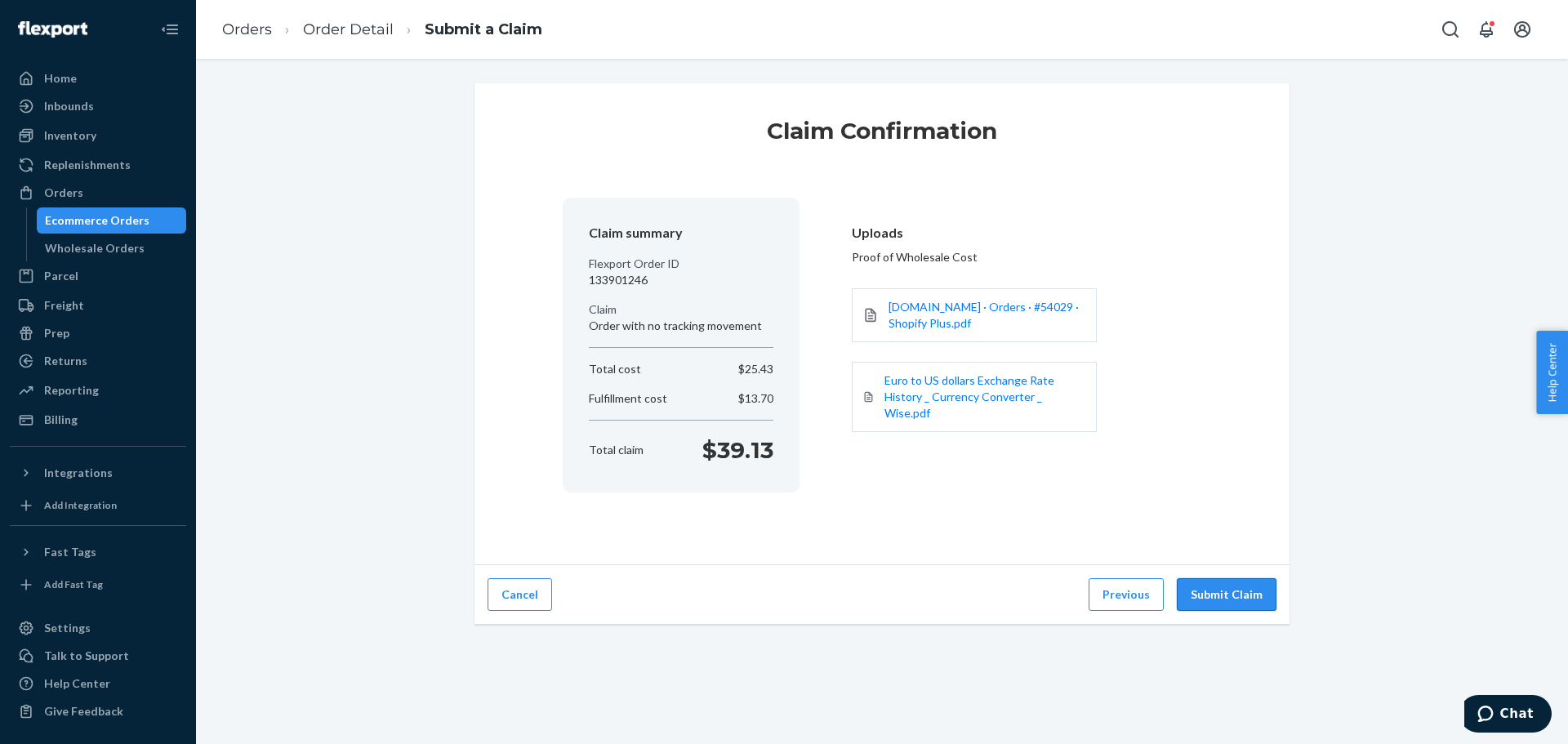
click at [1241, 594] on button "Submit Claim" at bounding box center [1226, 594] width 99 height 32
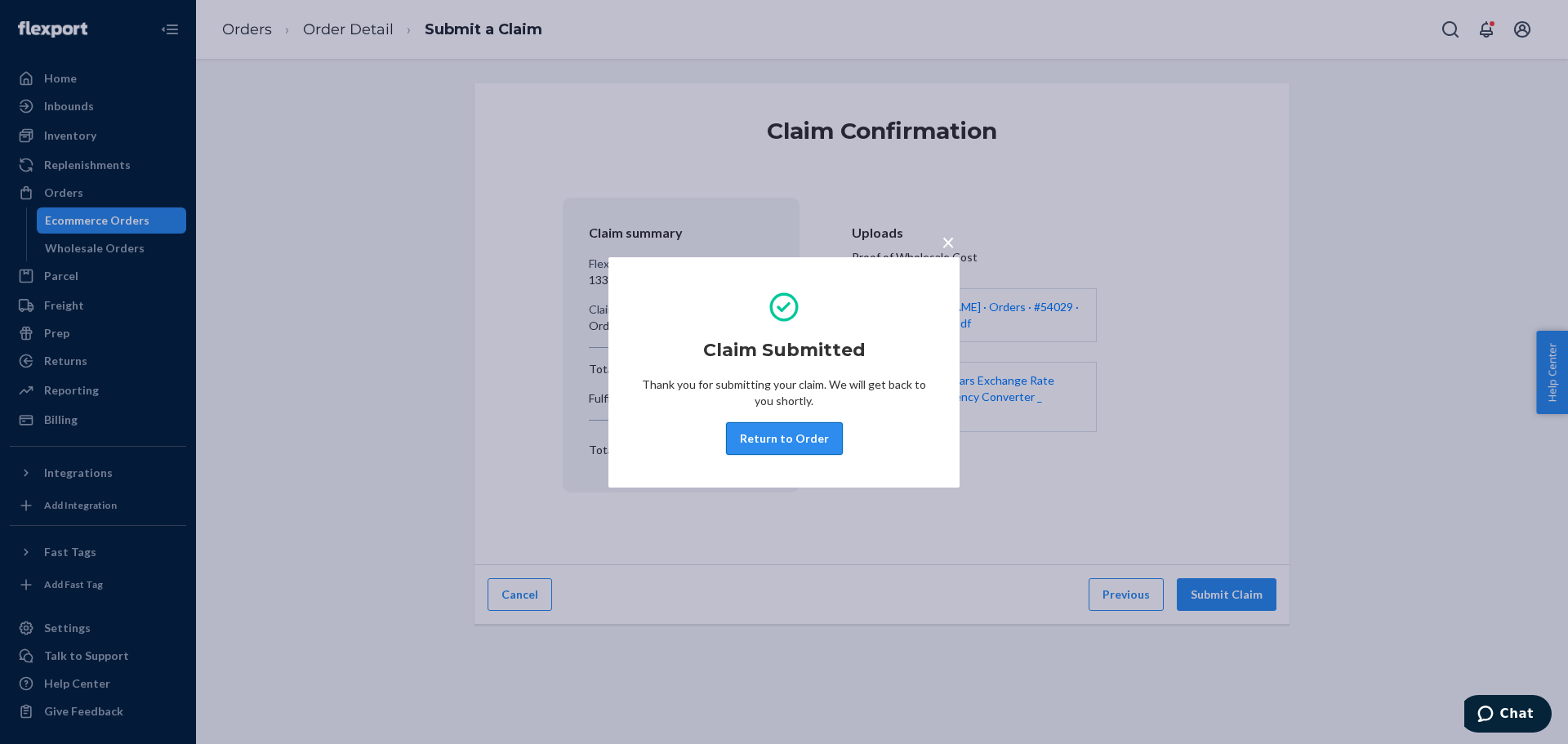
click at [792, 438] on button "Return to Order" at bounding box center [784, 438] width 116 height 32
